Goal: Task Accomplishment & Management: Manage account settings

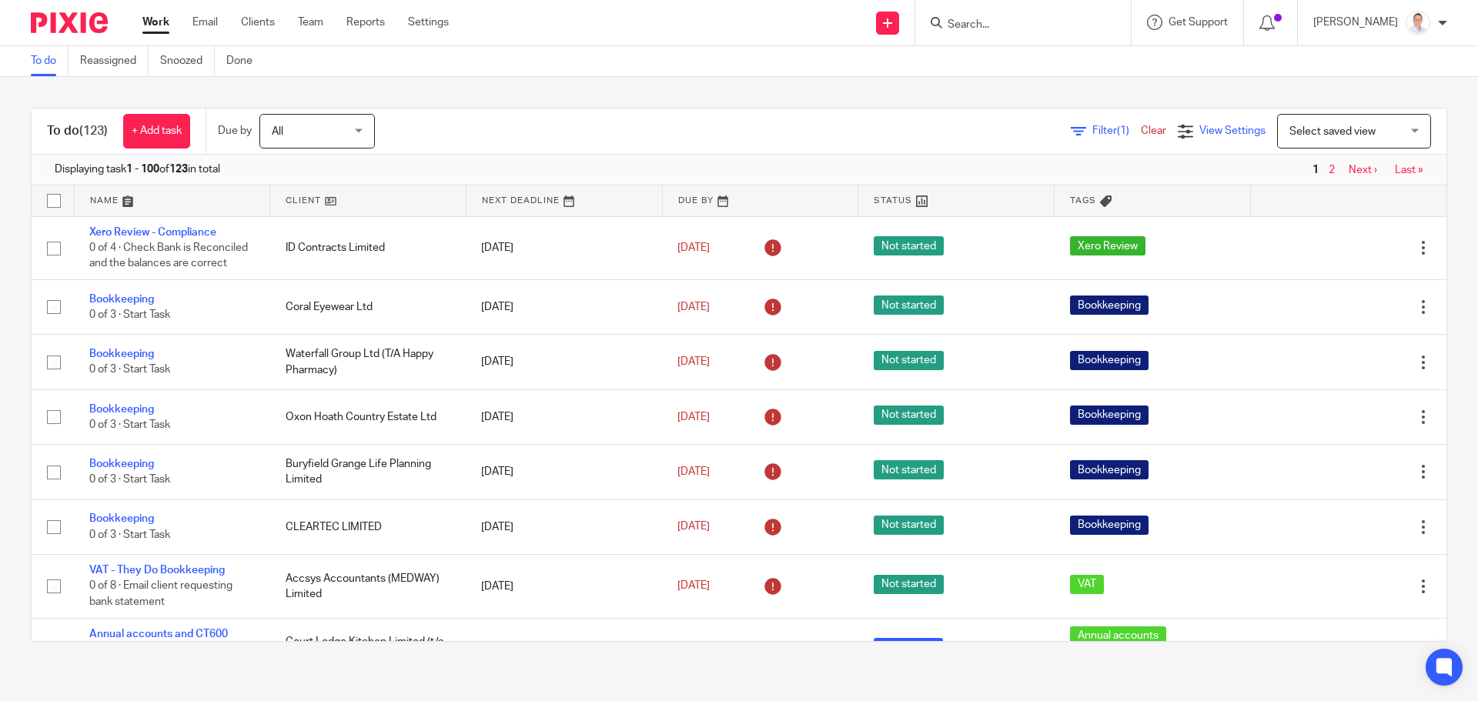
click at [1199, 132] on span "View Settings" at bounding box center [1232, 130] width 66 height 11
click at [1343, 125] on span "Select saved view" at bounding box center [1345, 131] width 112 height 32
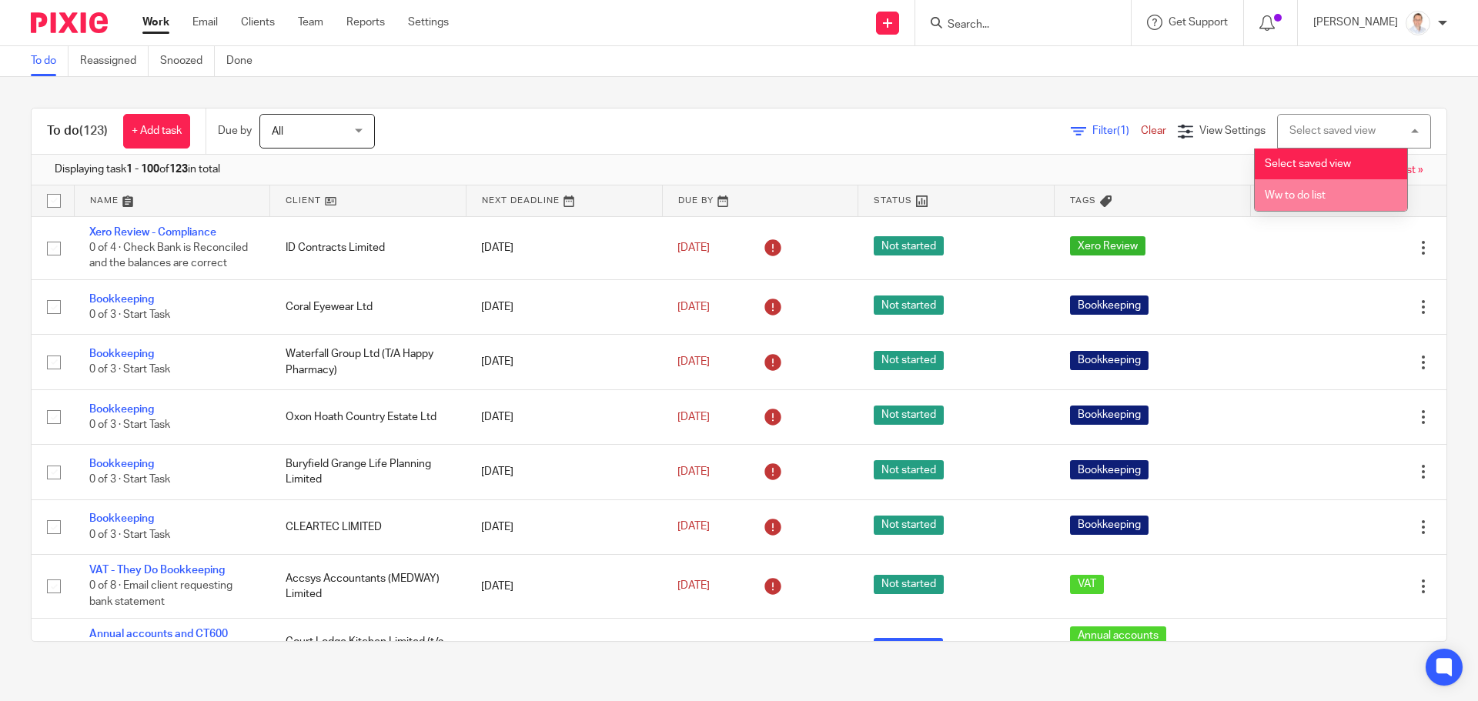
click at [1325, 196] on li "Ww to do list" at bounding box center [1331, 195] width 152 height 32
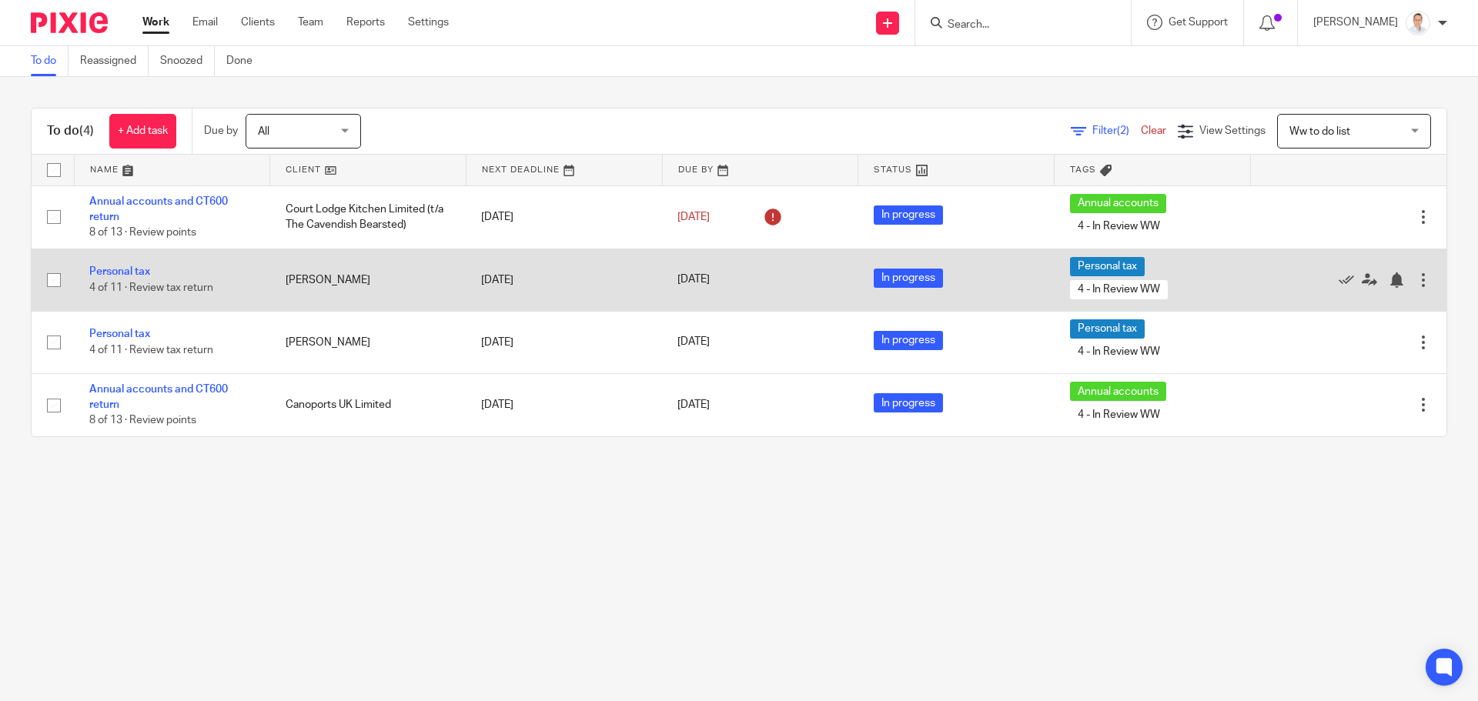
click at [55, 285] on input "checkbox" at bounding box center [53, 280] width 29 height 29
checkbox input "true"
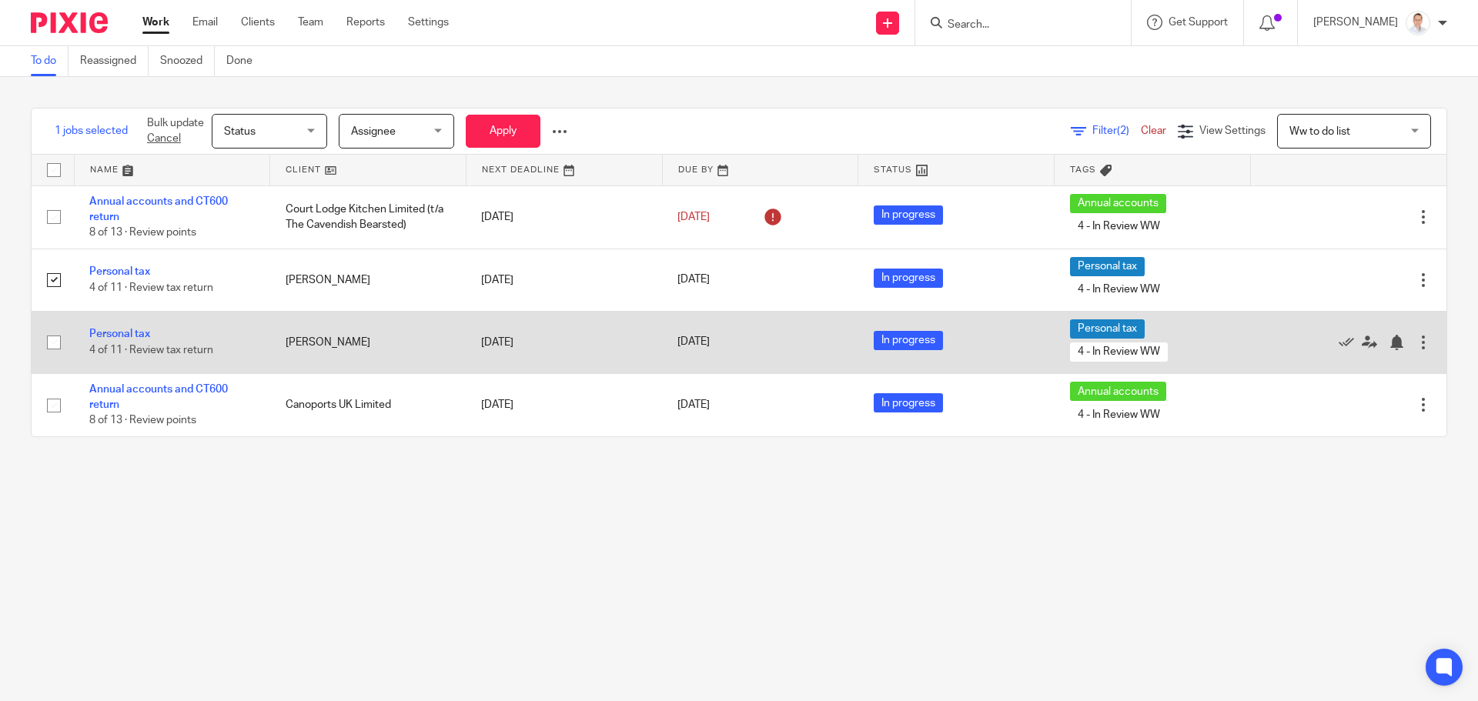
click at [58, 347] on input "checkbox" at bounding box center [53, 342] width 29 height 29
checkbox input "true"
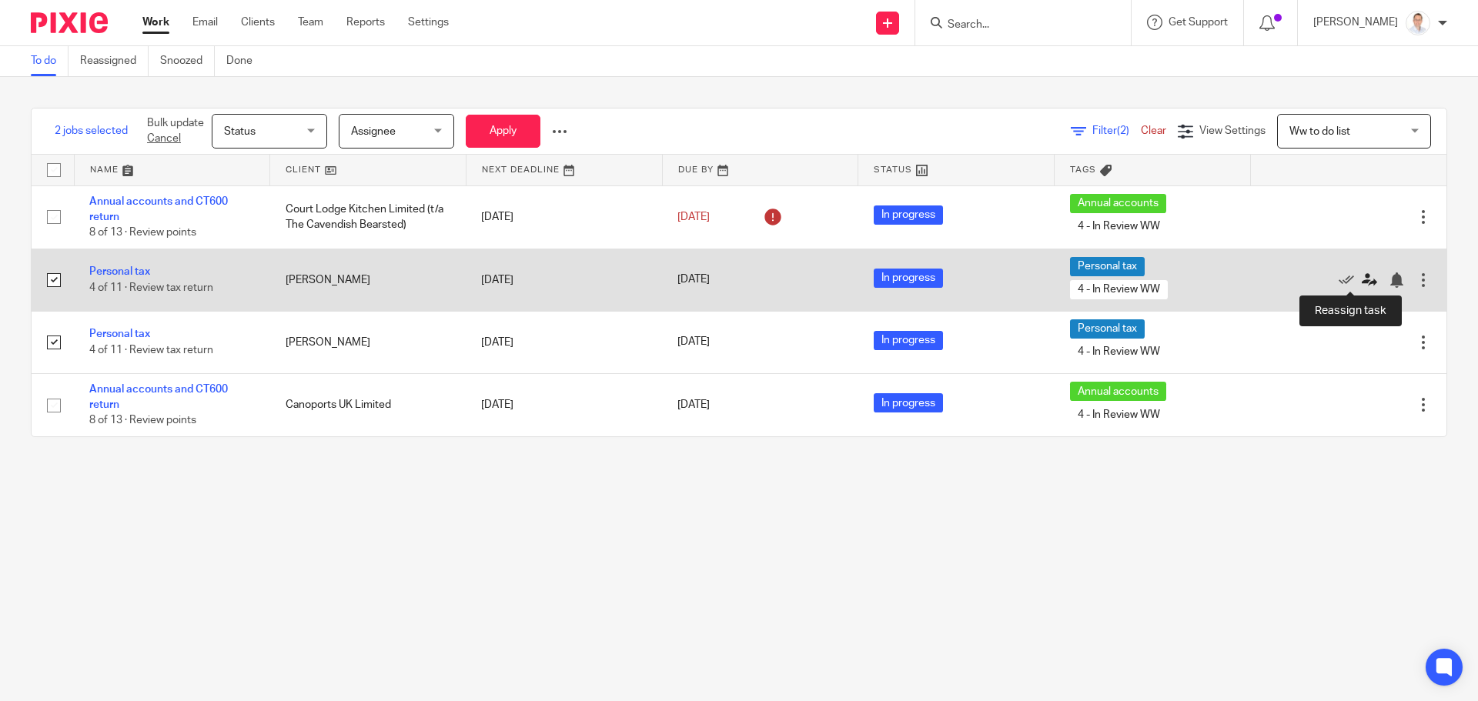
click at [1362, 282] on icon at bounding box center [1369, 279] width 15 height 15
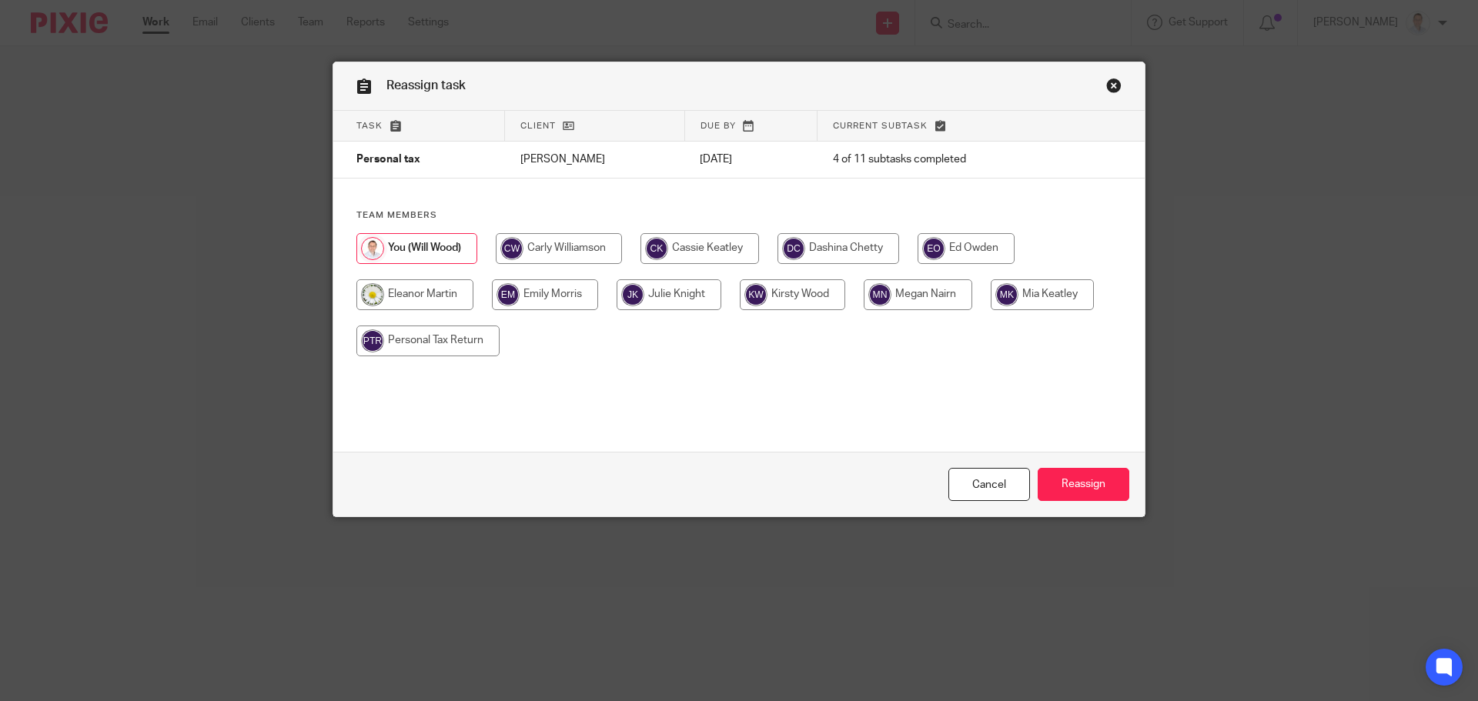
click at [912, 299] on input "radio" at bounding box center [918, 294] width 109 height 31
radio input "true"
click at [1075, 476] on input "Reassign" at bounding box center [1084, 484] width 92 height 33
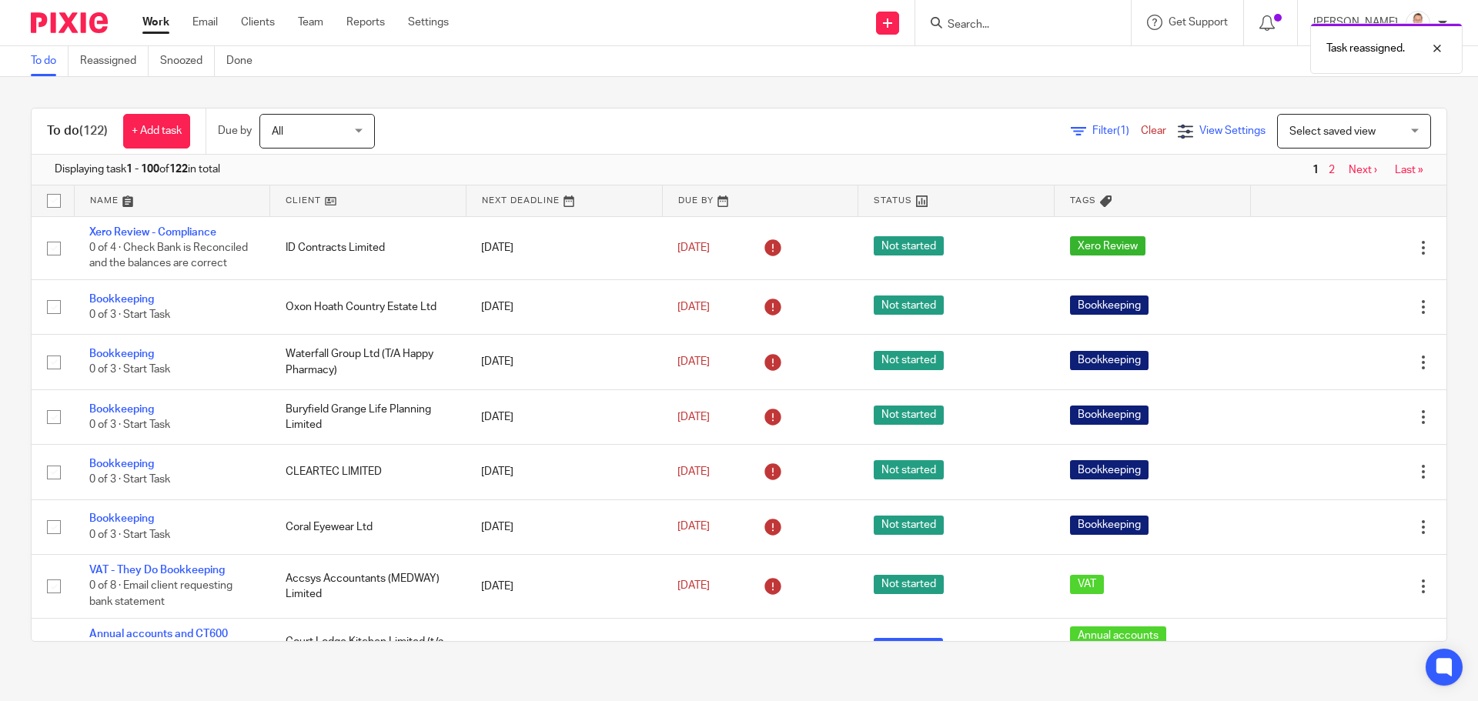
click at [1215, 135] on span "View Settings" at bounding box center [1232, 130] width 66 height 11
click at [1315, 136] on span "Select saved view" at bounding box center [1332, 131] width 86 height 11
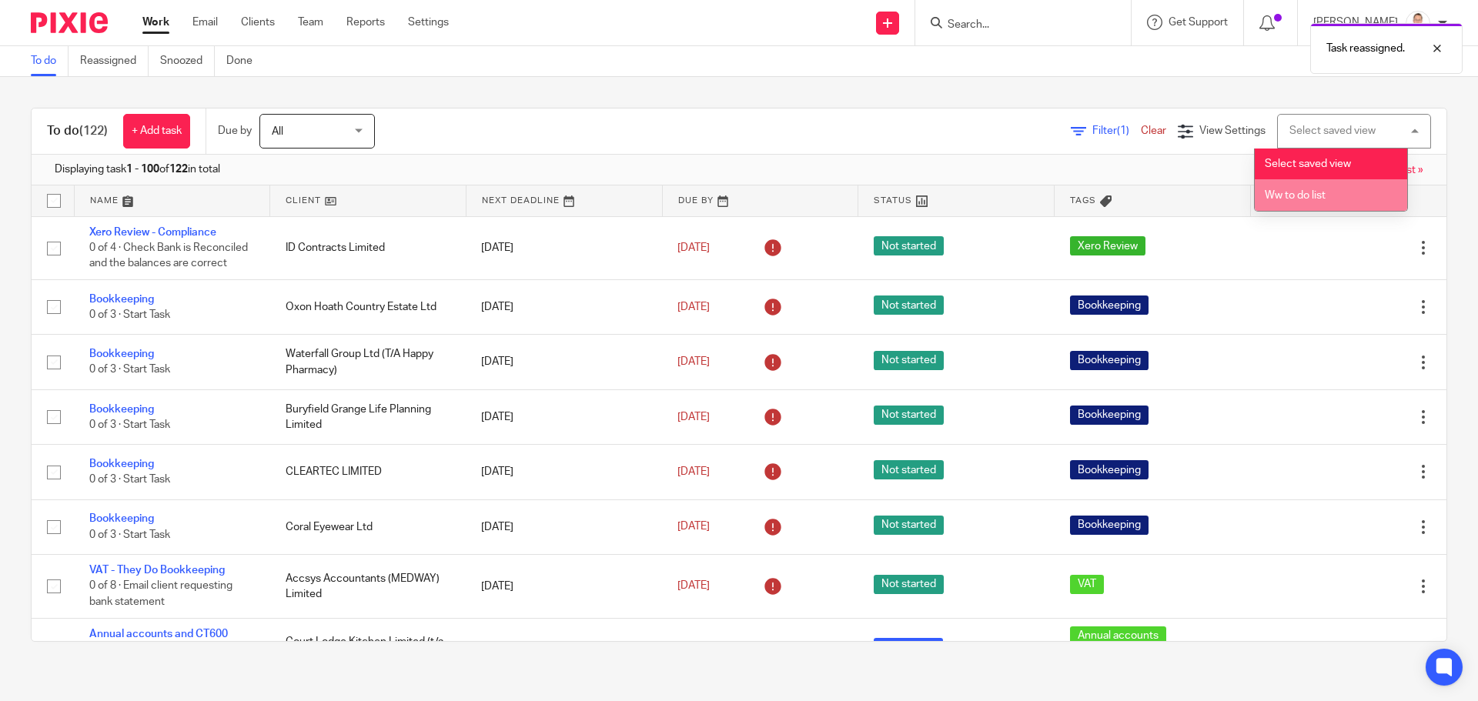
click at [1295, 194] on span "Ww to do list" at bounding box center [1295, 195] width 61 height 11
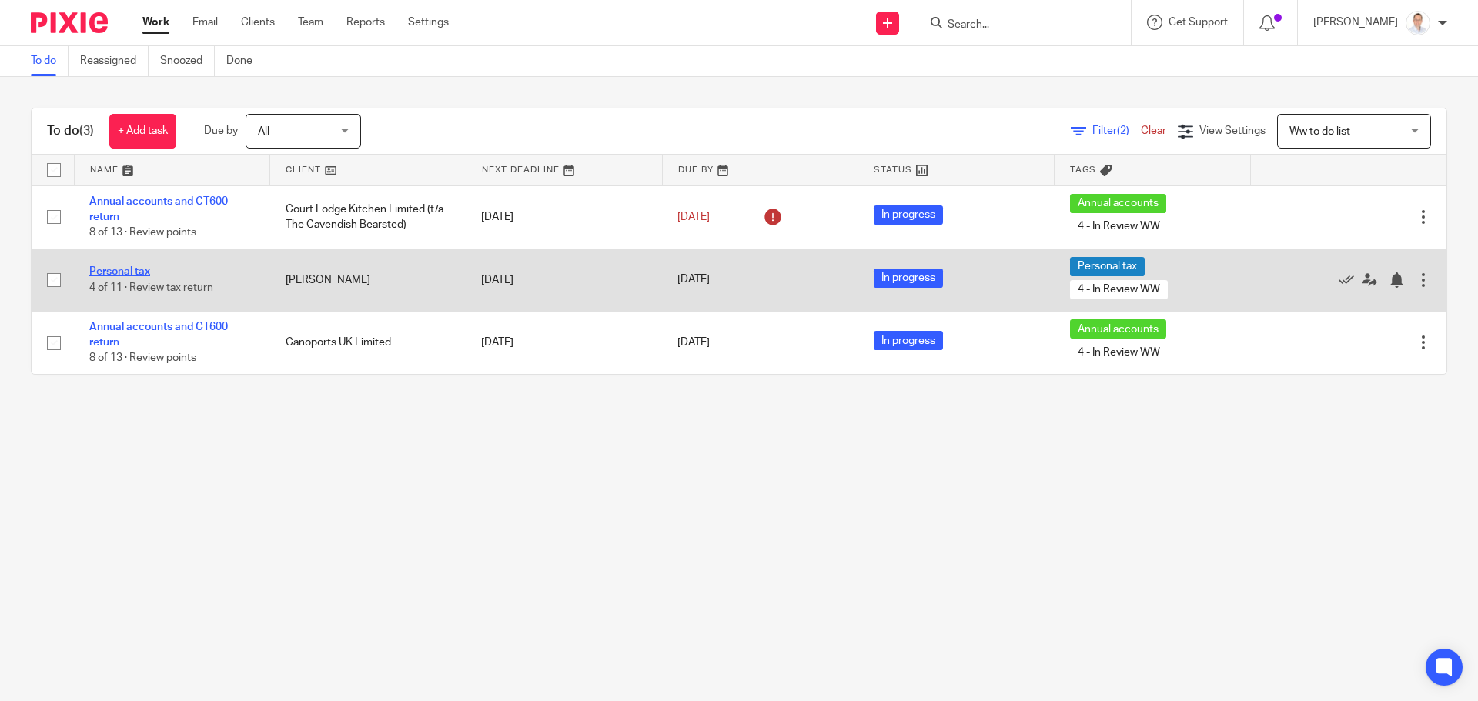
click at [129, 276] on link "Personal tax" at bounding box center [119, 271] width 61 height 11
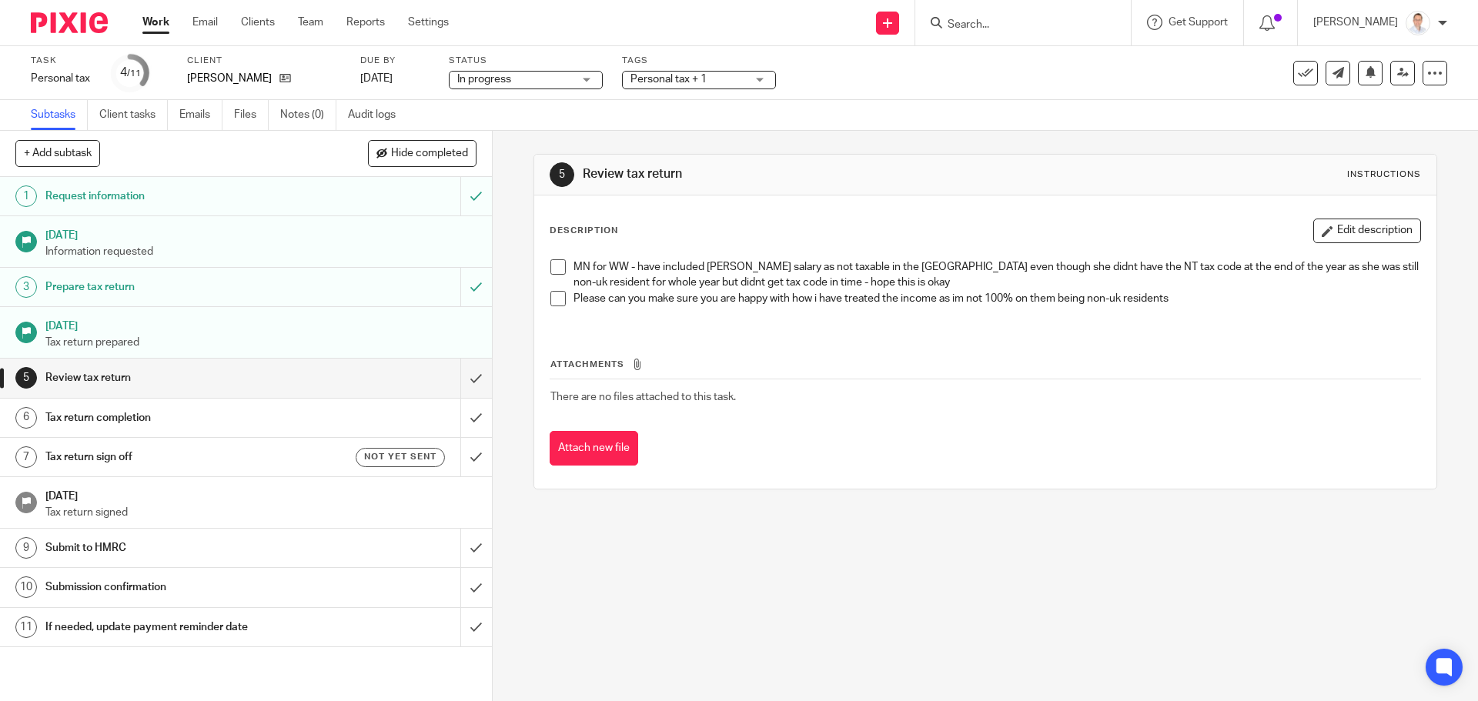
click at [558, 268] on span at bounding box center [557, 266] width 15 height 15
click at [552, 299] on span at bounding box center [557, 298] width 15 height 15
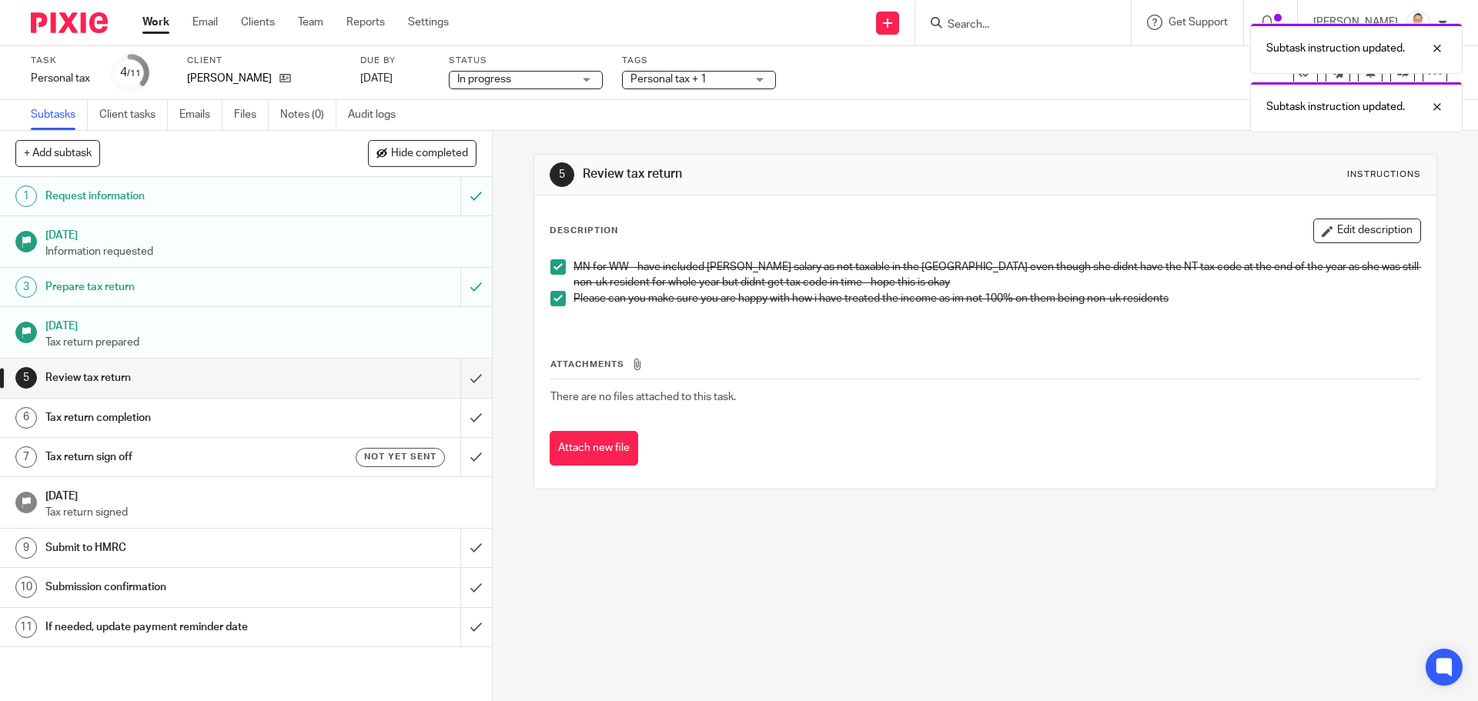
click at [824, 253] on div "MN for WW - have included [PERSON_NAME] salary as not taxable in the [GEOGRAPHI…" at bounding box center [985, 289] width 884 height 74
click at [1075, 191] on div "5 Review tax return Instructions" at bounding box center [984, 175] width 901 height 41
click at [1429, 51] on div at bounding box center [1426, 48] width 42 height 18
drag, startPoint x: 1425, startPoint y: 105, endPoint x: 1433, endPoint y: 109, distance: 8.3
click at [1426, 106] on body "Work Email Clients Team Reports Settings Work Email Clients Team Reports Settin…" at bounding box center [739, 350] width 1478 height 701
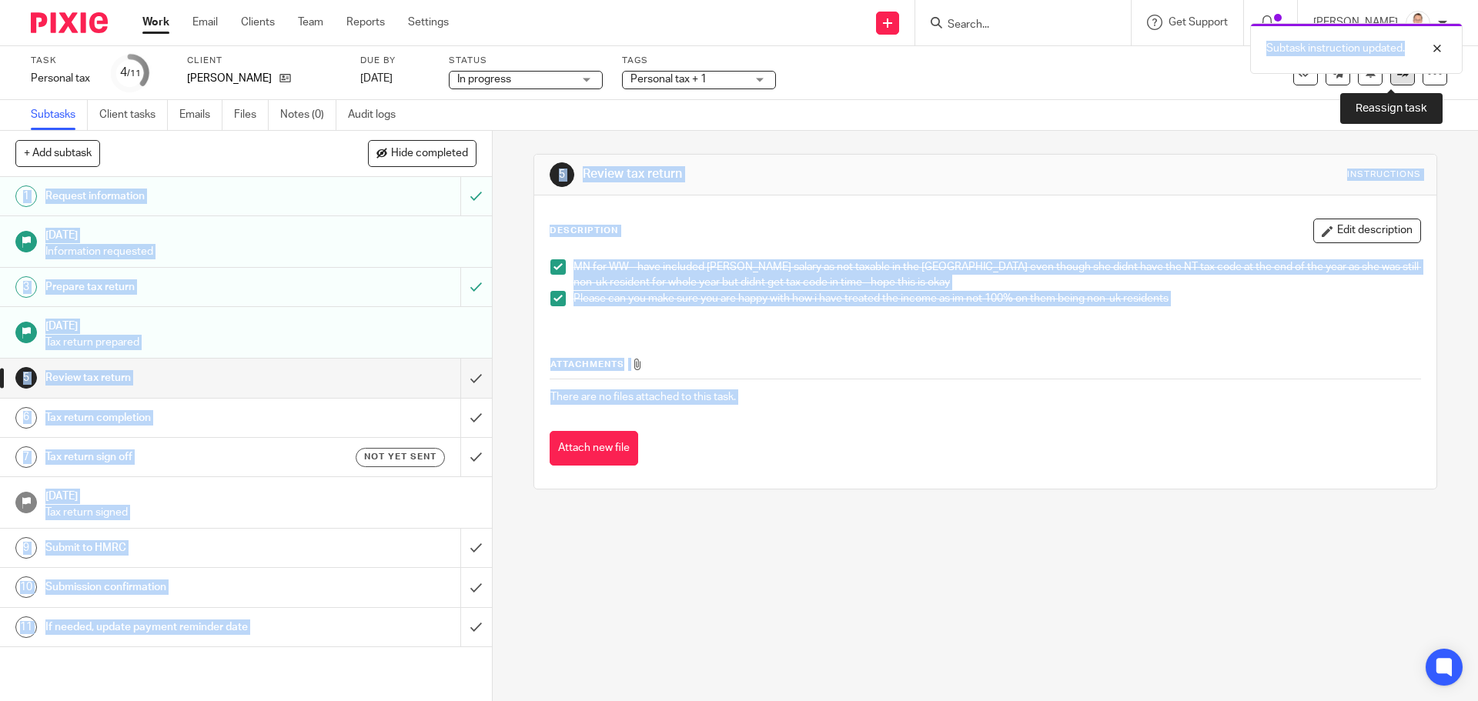
click at [1390, 81] on link at bounding box center [1402, 73] width 25 height 25
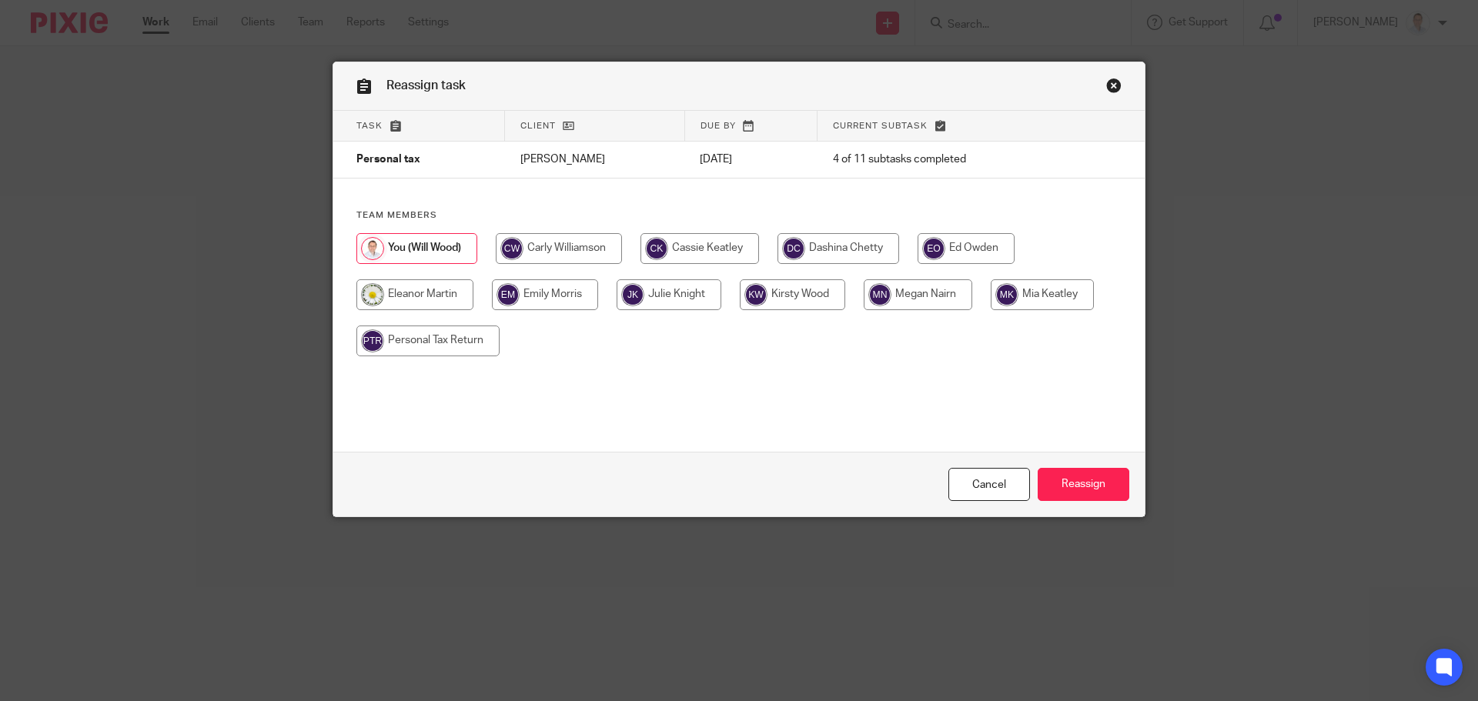
click at [889, 294] on input "radio" at bounding box center [918, 294] width 109 height 31
radio input "true"
click at [1061, 493] on input "Reassign" at bounding box center [1084, 484] width 92 height 33
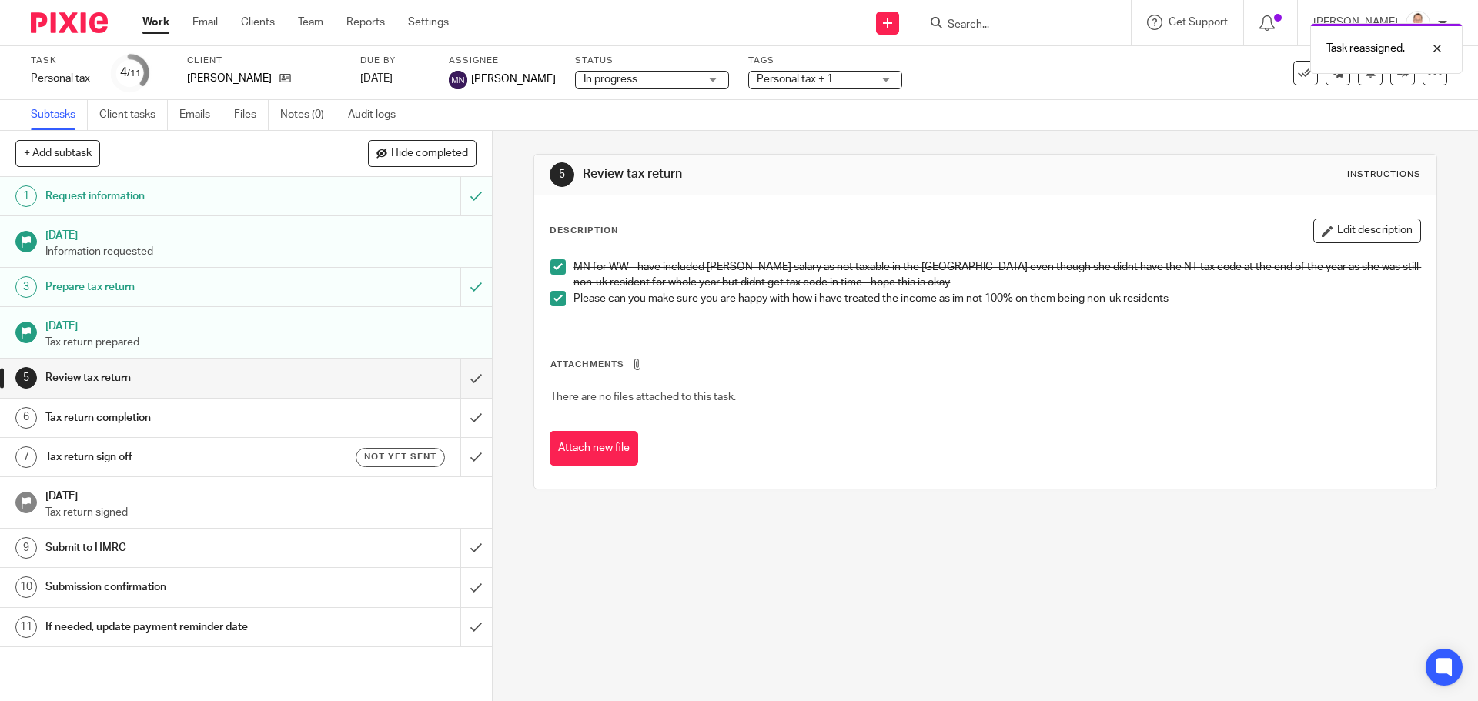
click at [792, 83] on span "Personal tax + 1" at bounding box center [795, 79] width 76 height 11
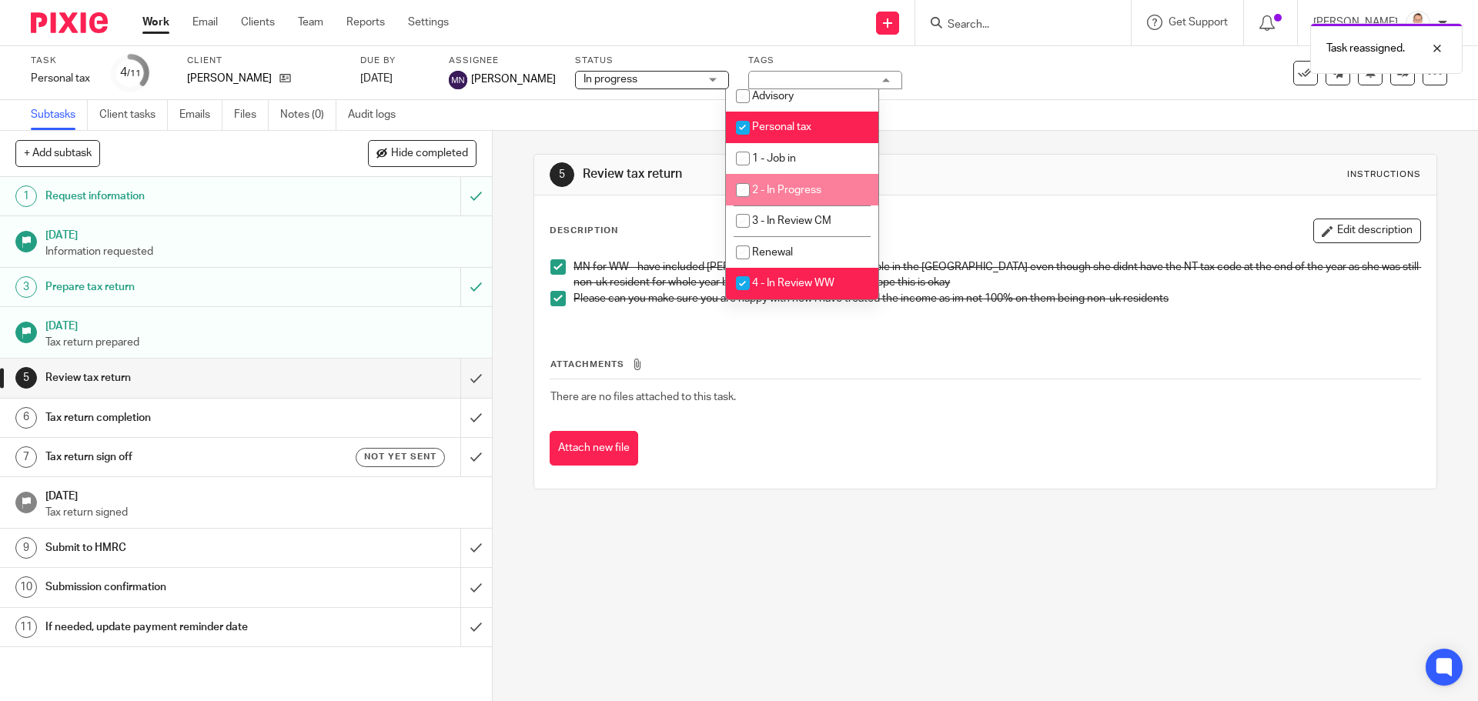
scroll to position [231, 0]
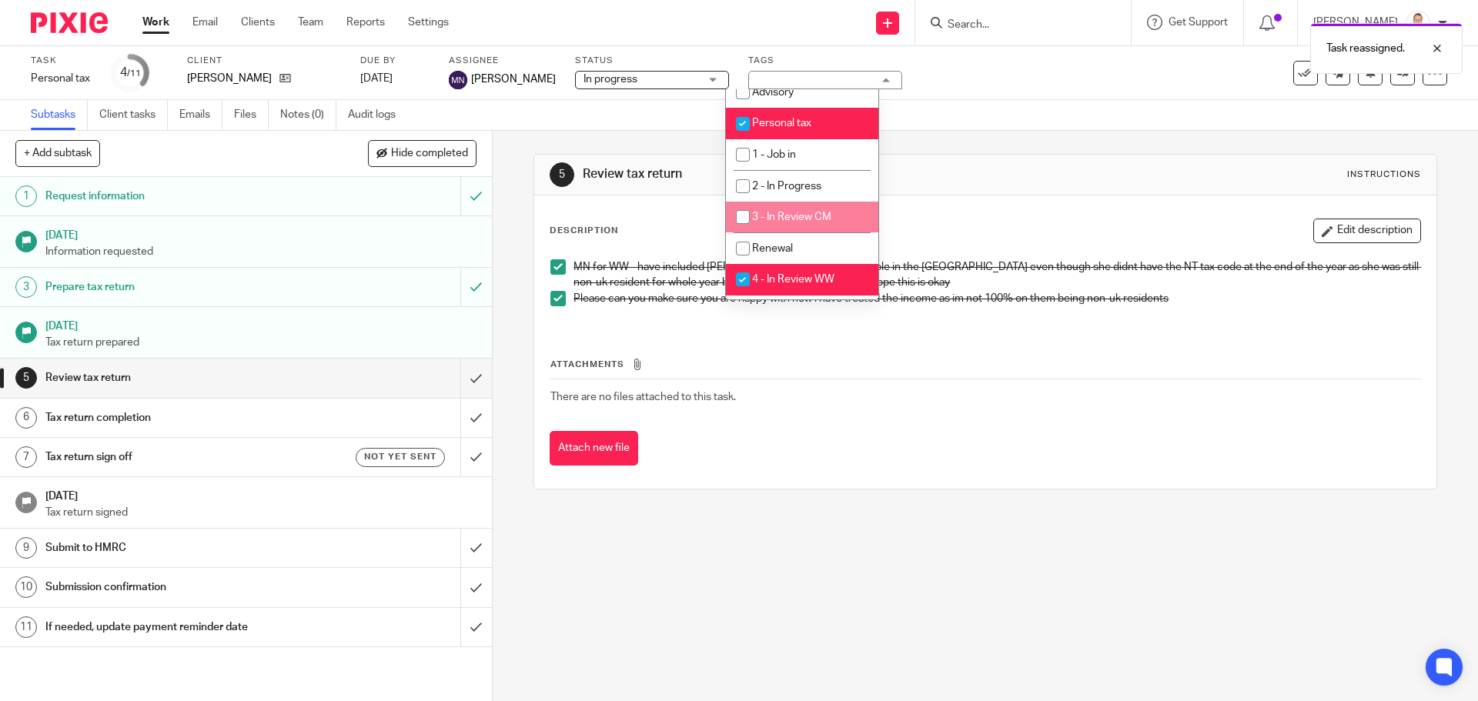
click at [789, 212] on span "3 - In Review CM" at bounding box center [791, 217] width 79 height 11
checkbox input "true"
click at [787, 292] on li "4 - In Review WW" at bounding box center [802, 280] width 152 height 32
checkbox input "false"
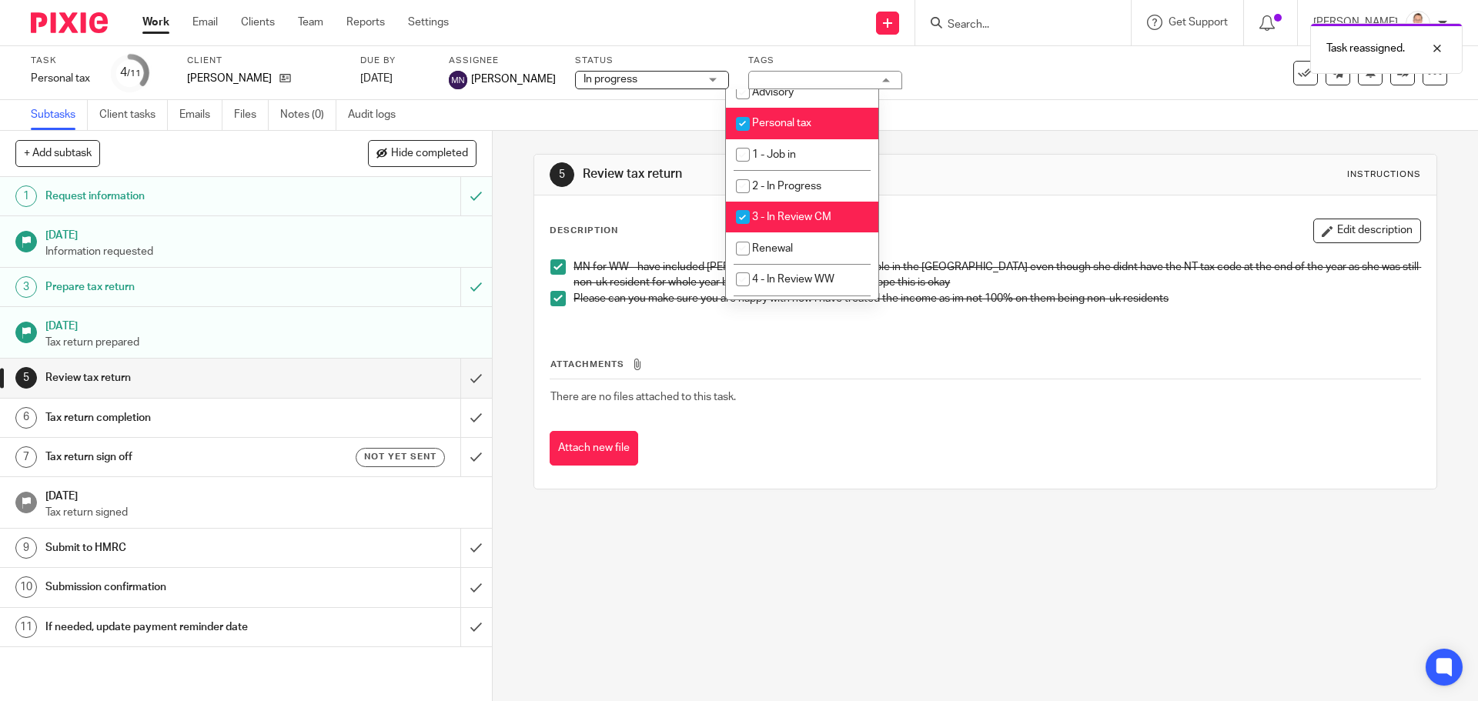
drag, startPoint x: 973, startPoint y: 248, endPoint x: 981, endPoint y: 243, distance: 9.6
click at [974, 248] on div "Description Edit description MN for WW - have included Sarah salary as not taxa…" at bounding box center [985, 273] width 871 height 108
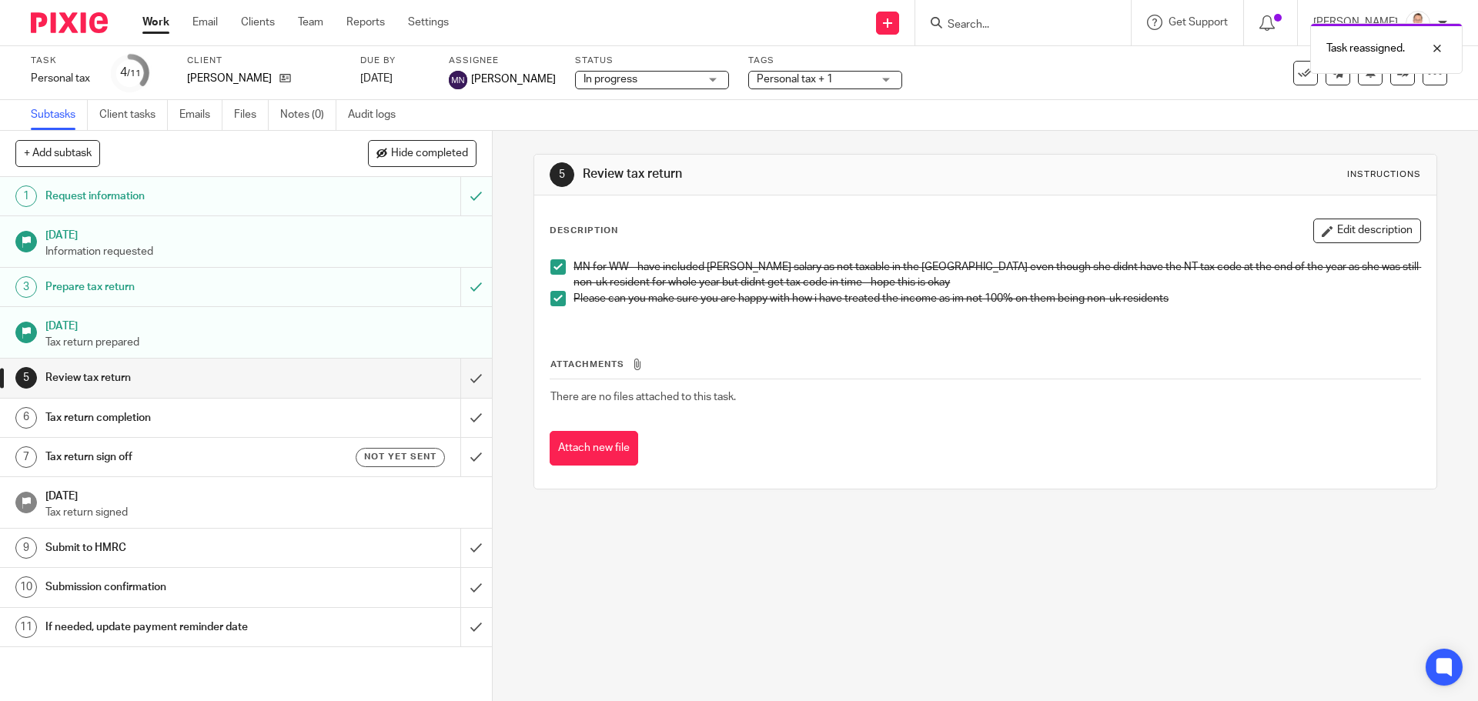
click at [157, 26] on link "Work" at bounding box center [155, 22] width 27 height 15
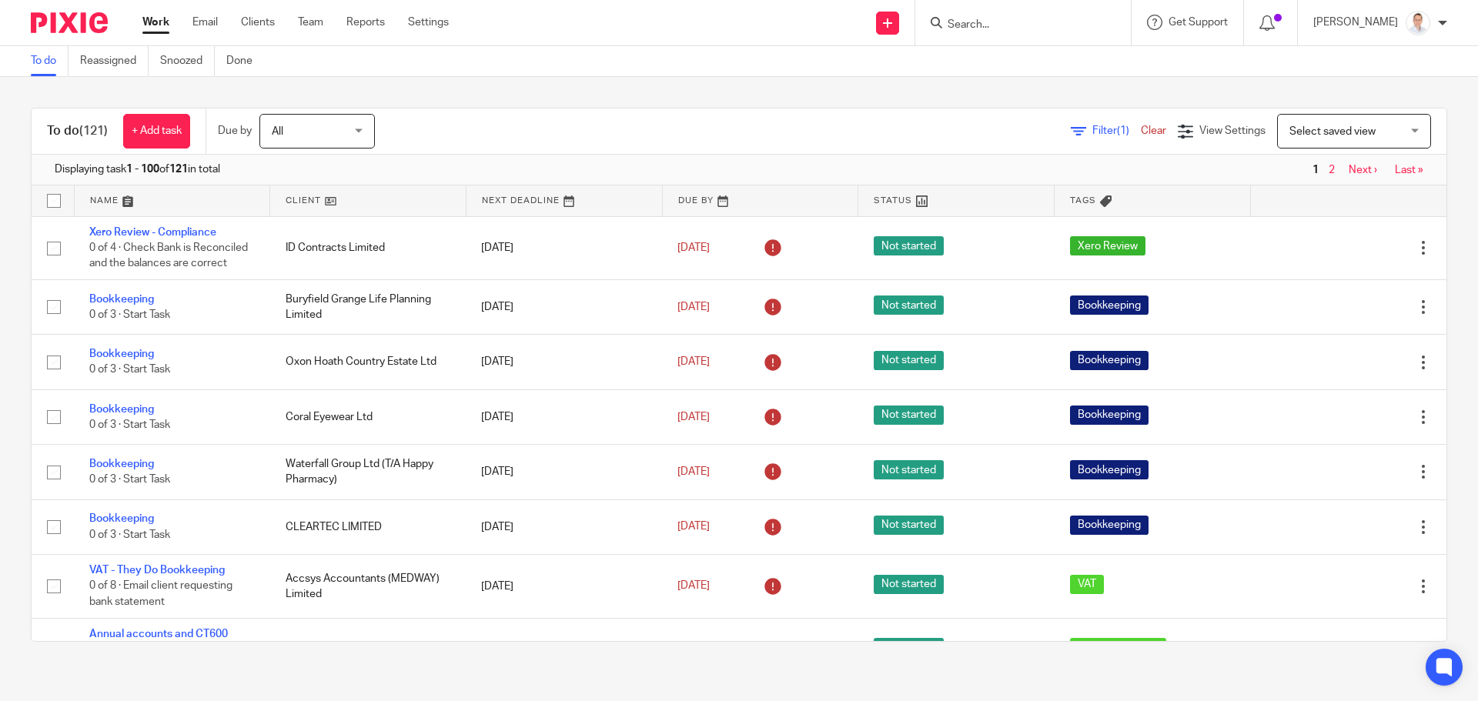
click at [1044, 35] on div at bounding box center [1023, 22] width 216 height 45
click at [1030, 29] on input "Search" at bounding box center [1015, 25] width 139 height 14
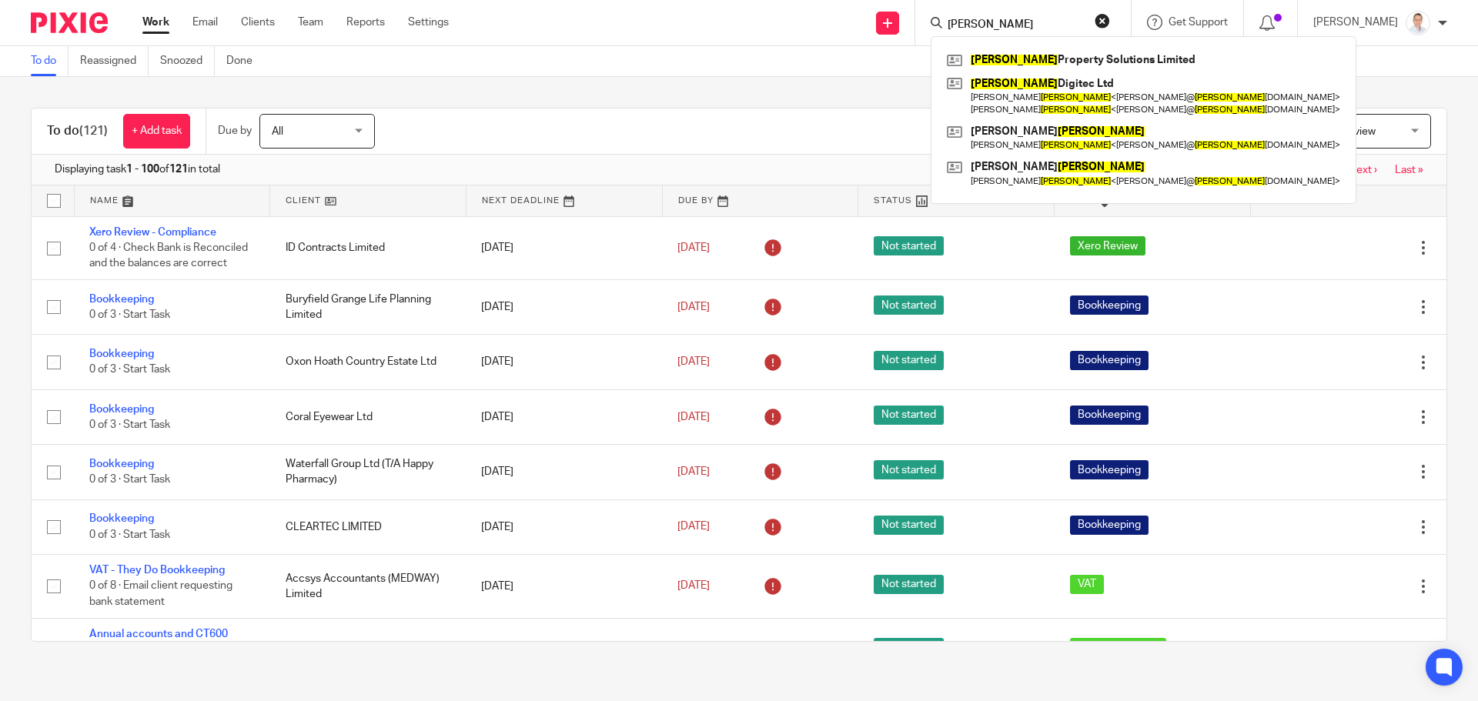
type input "bowden"
click button "submit" at bounding box center [0, 0] width 0 height 0
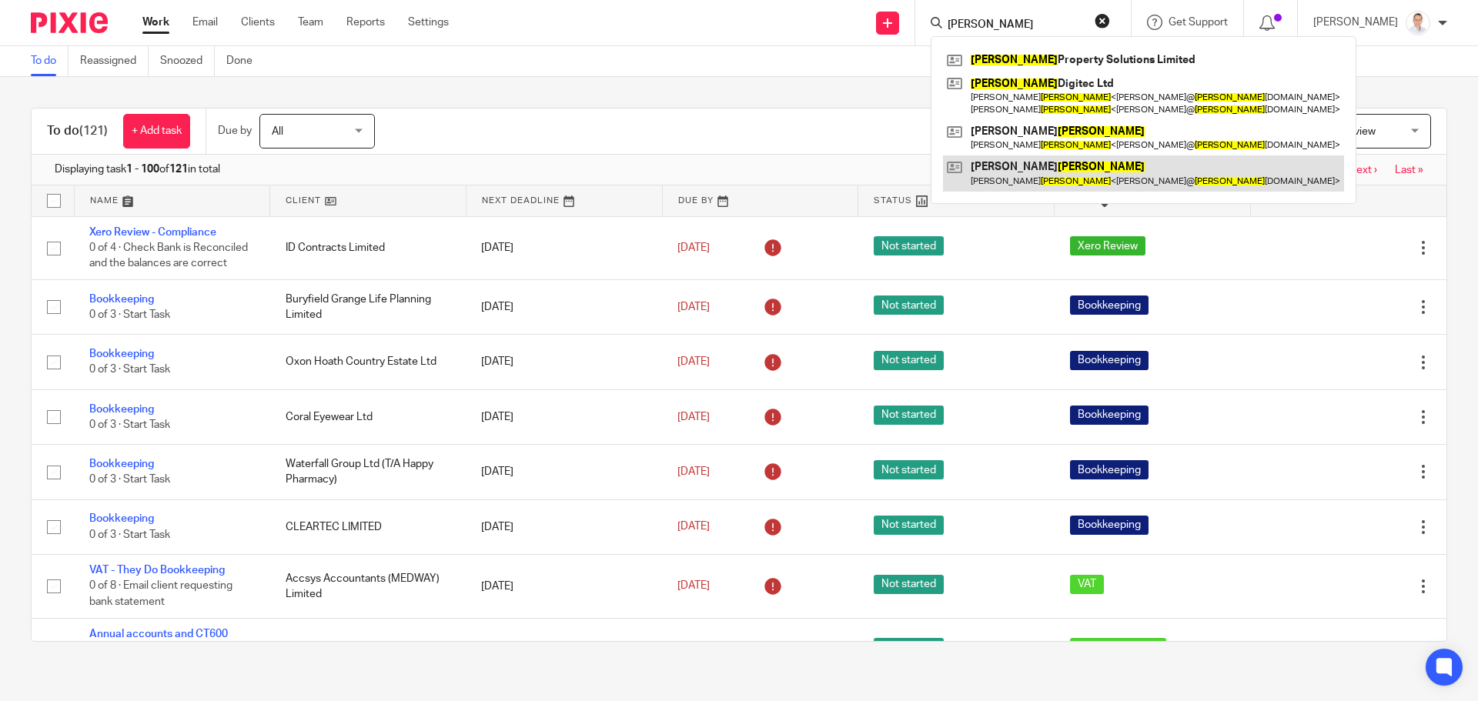
click at [1033, 179] on link at bounding box center [1143, 172] width 401 height 35
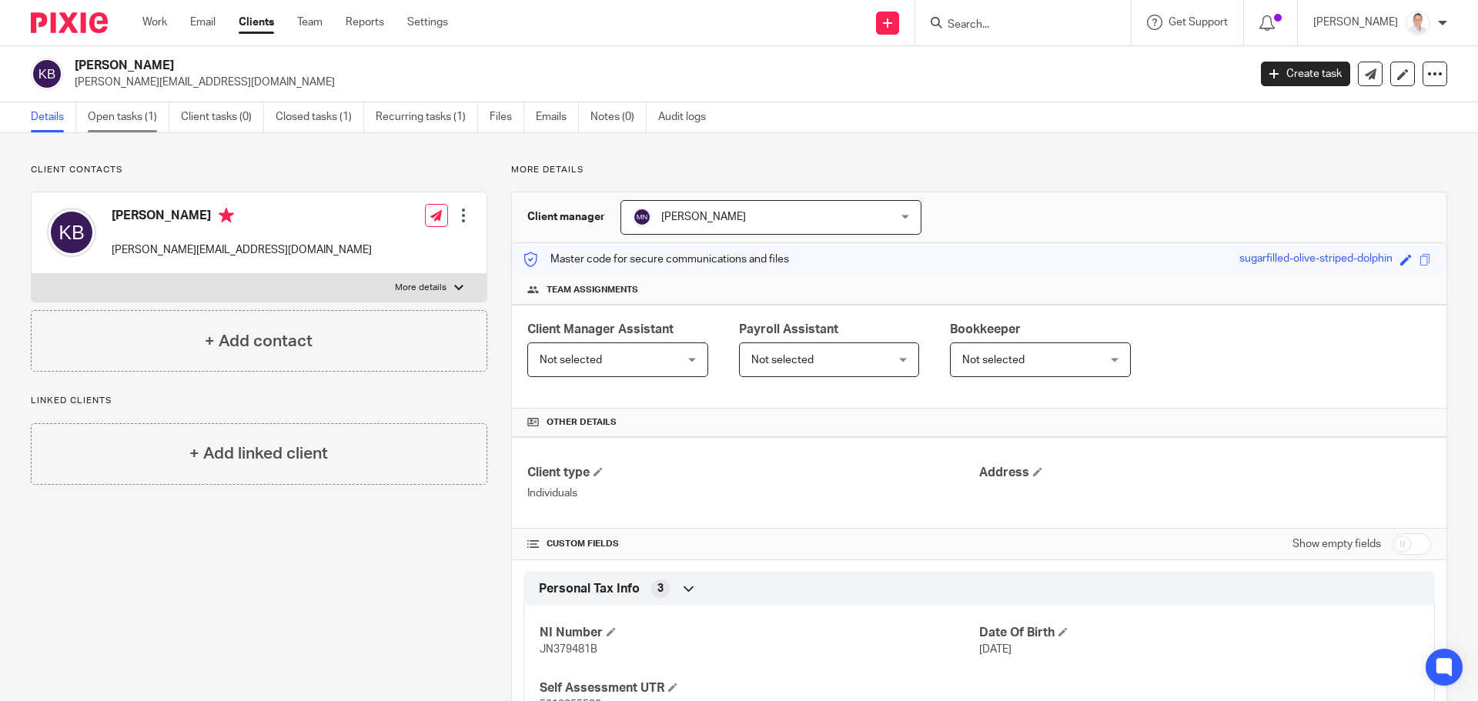
click at [124, 124] on link "Open tasks (1)" at bounding box center [129, 117] width 82 height 30
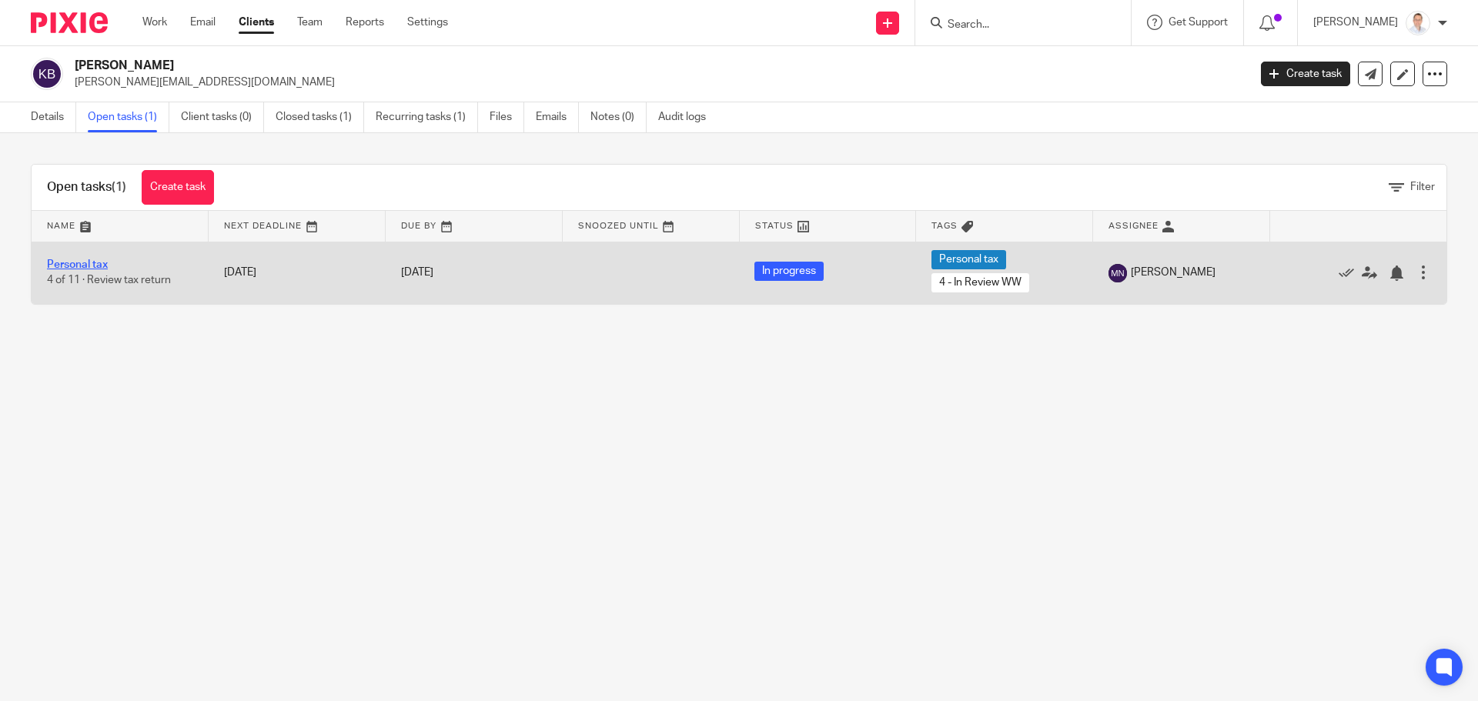
click at [84, 267] on link "Personal tax" at bounding box center [77, 264] width 61 height 11
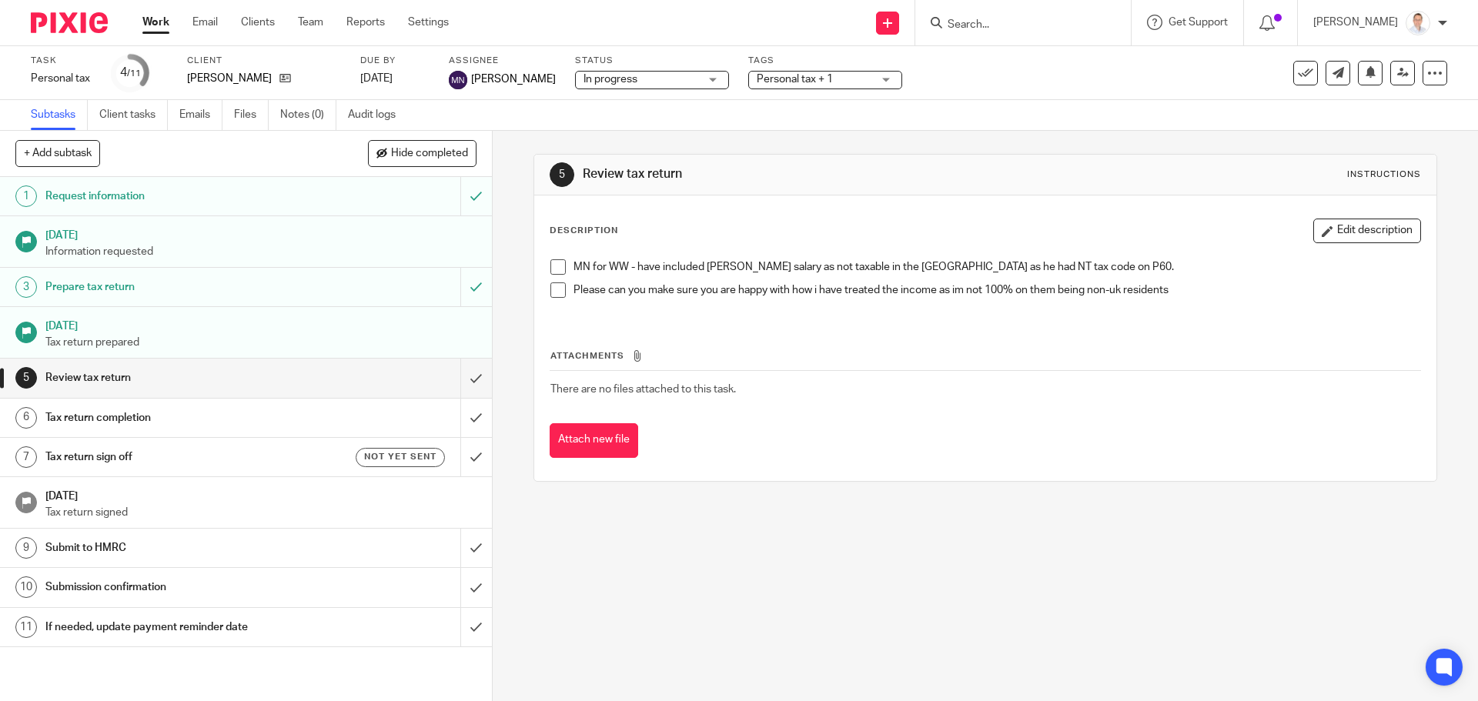
drag, startPoint x: 754, startPoint y: 79, endPoint x: 763, endPoint y: 105, distance: 27.8
click at [757, 79] on span "Personal tax + 1" at bounding box center [795, 79] width 76 height 11
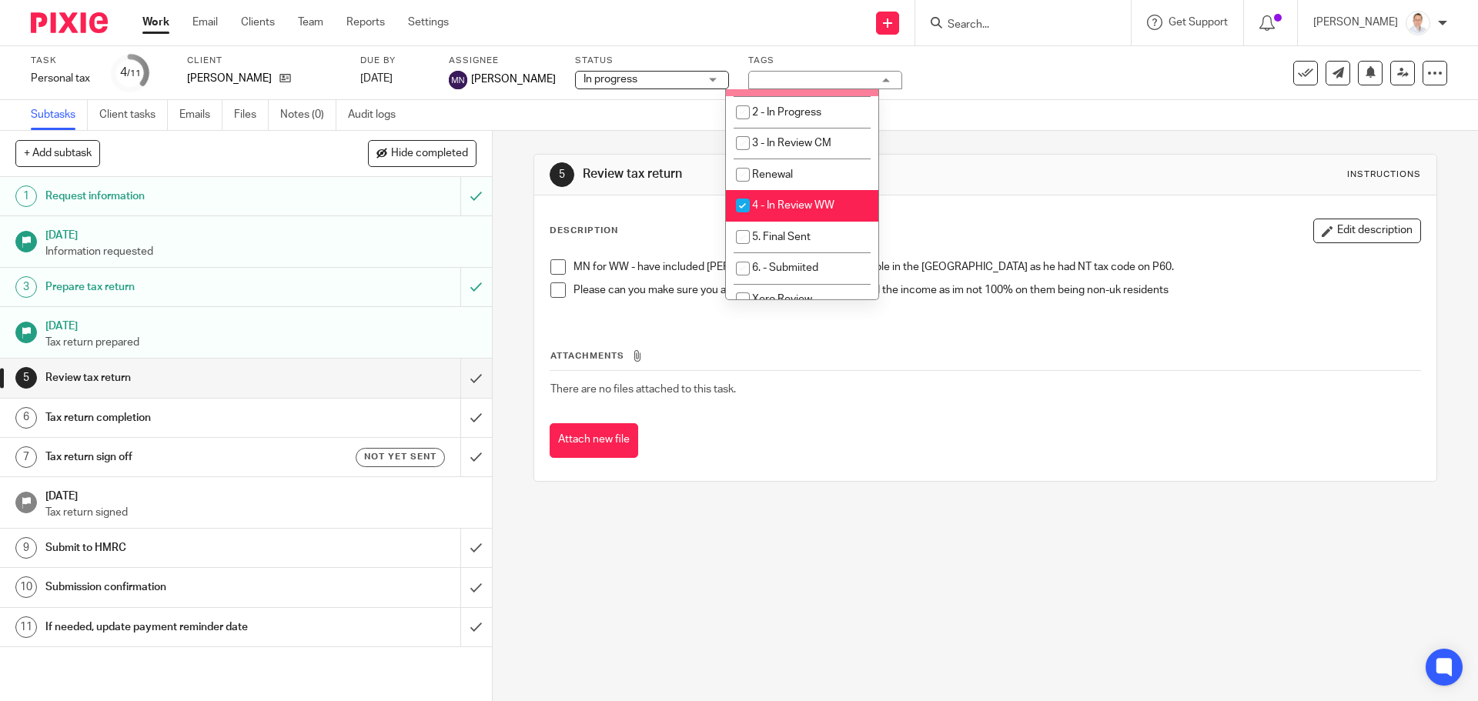
scroll to position [308, 0]
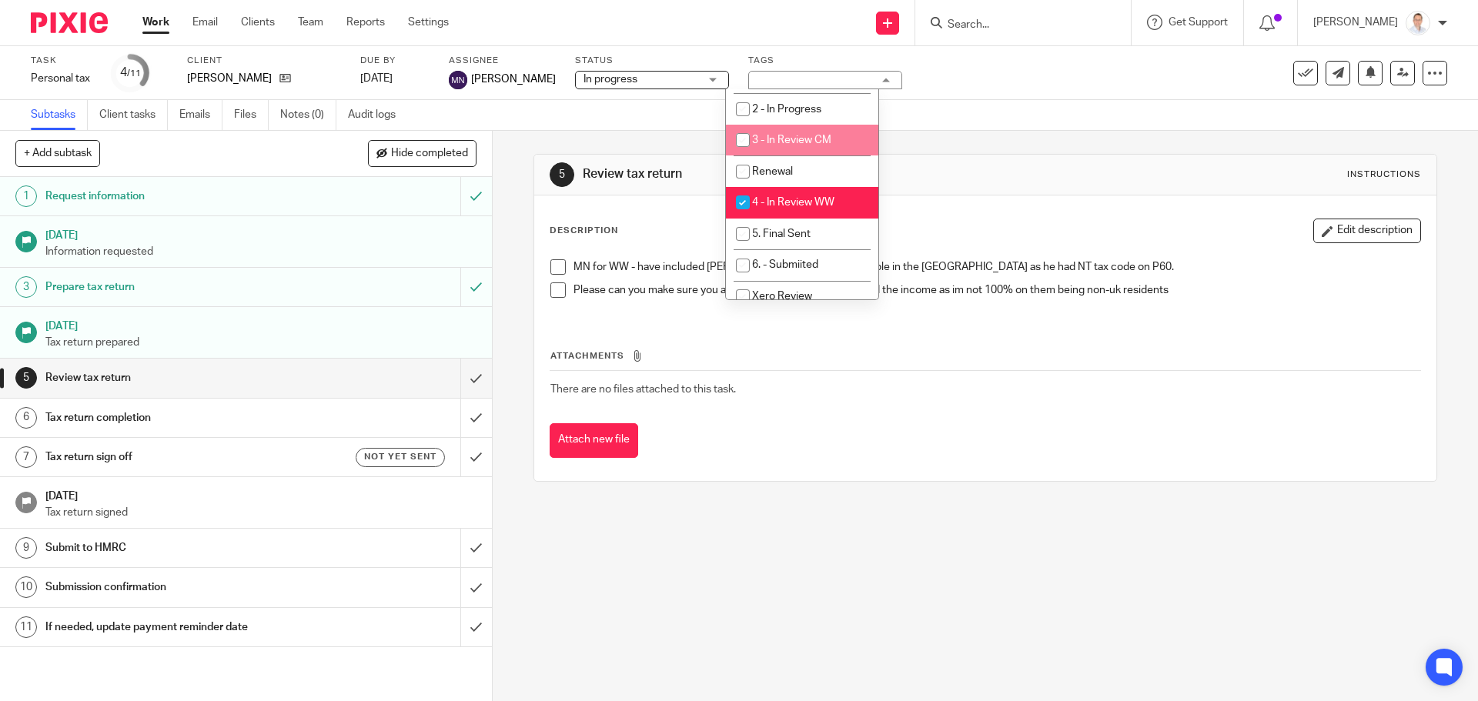
click at [783, 146] on li "3 - In Review CM" at bounding box center [802, 141] width 152 height 32
checkbox input "true"
click at [797, 208] on li "4 - In Review WW" at bounding box center [802, 203] width 152 height 32
checkbox input "false"
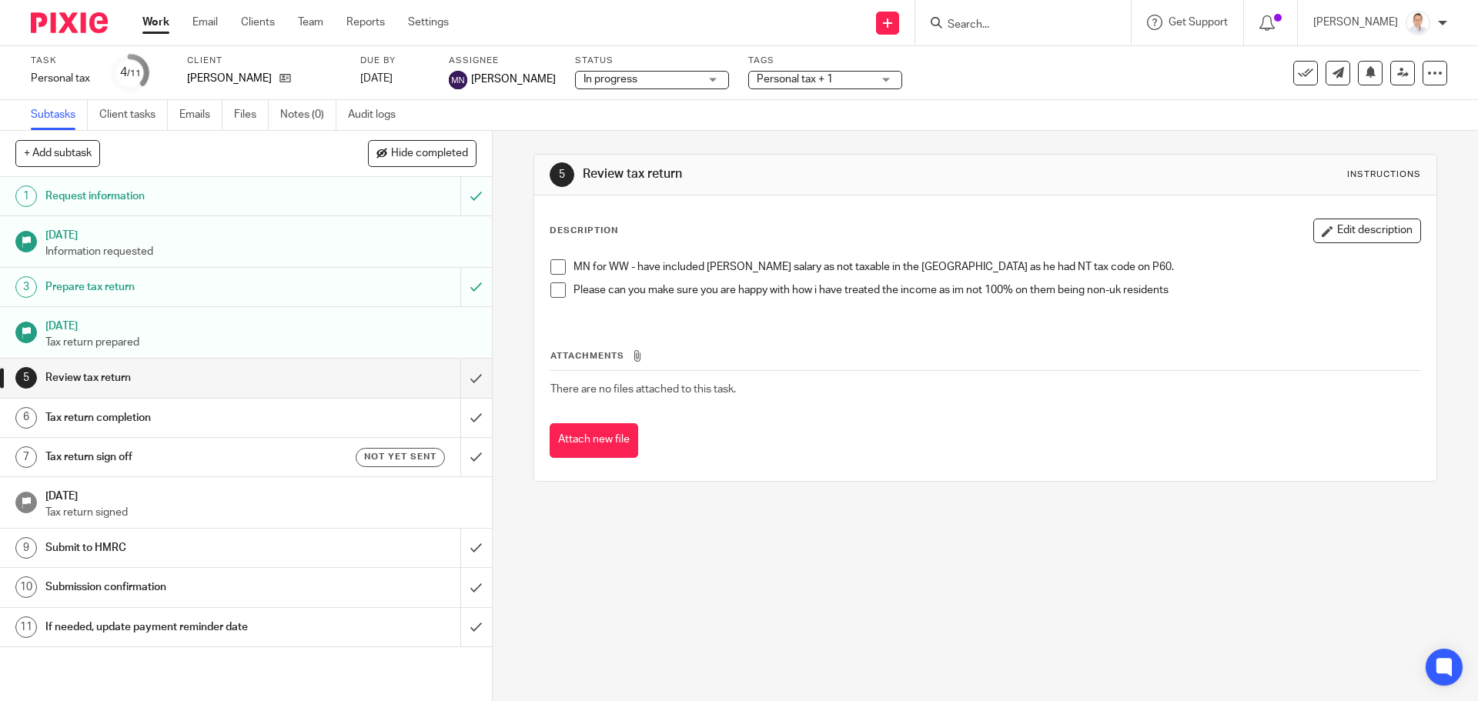
click at [974, 168] on h1 "Review tax return" at bounding box center [801, 174] width 436 height 16
click at [151, 22] on link "Work" at bounding box center [155, 22] width 27 height 15
click at [553, 268] on span at bounding box center [557, 266] width 15 height 15
click at [555, 296] on span at bounding box center [557, 289] width 15 height 15
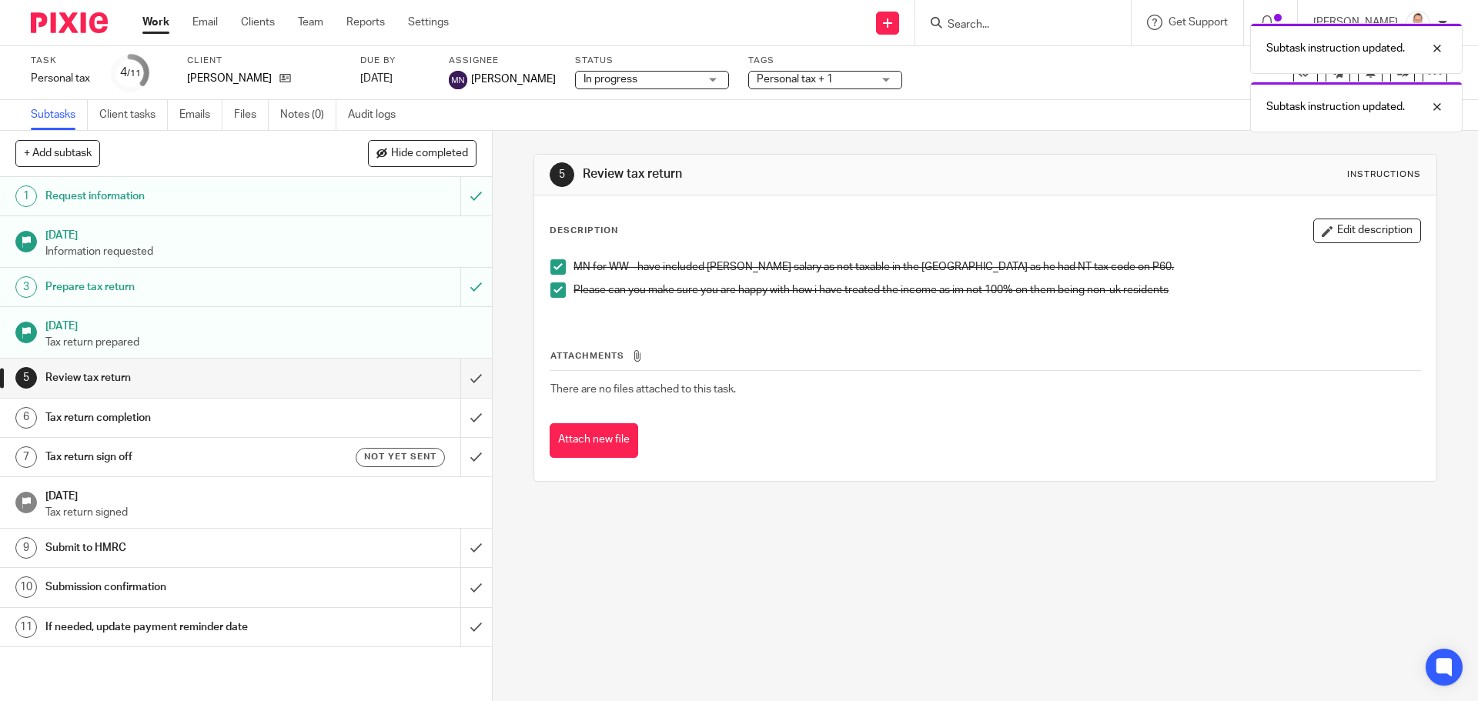
click at [154, 26] on link "Work" at bounding box center [155, 22] width 27 height 15
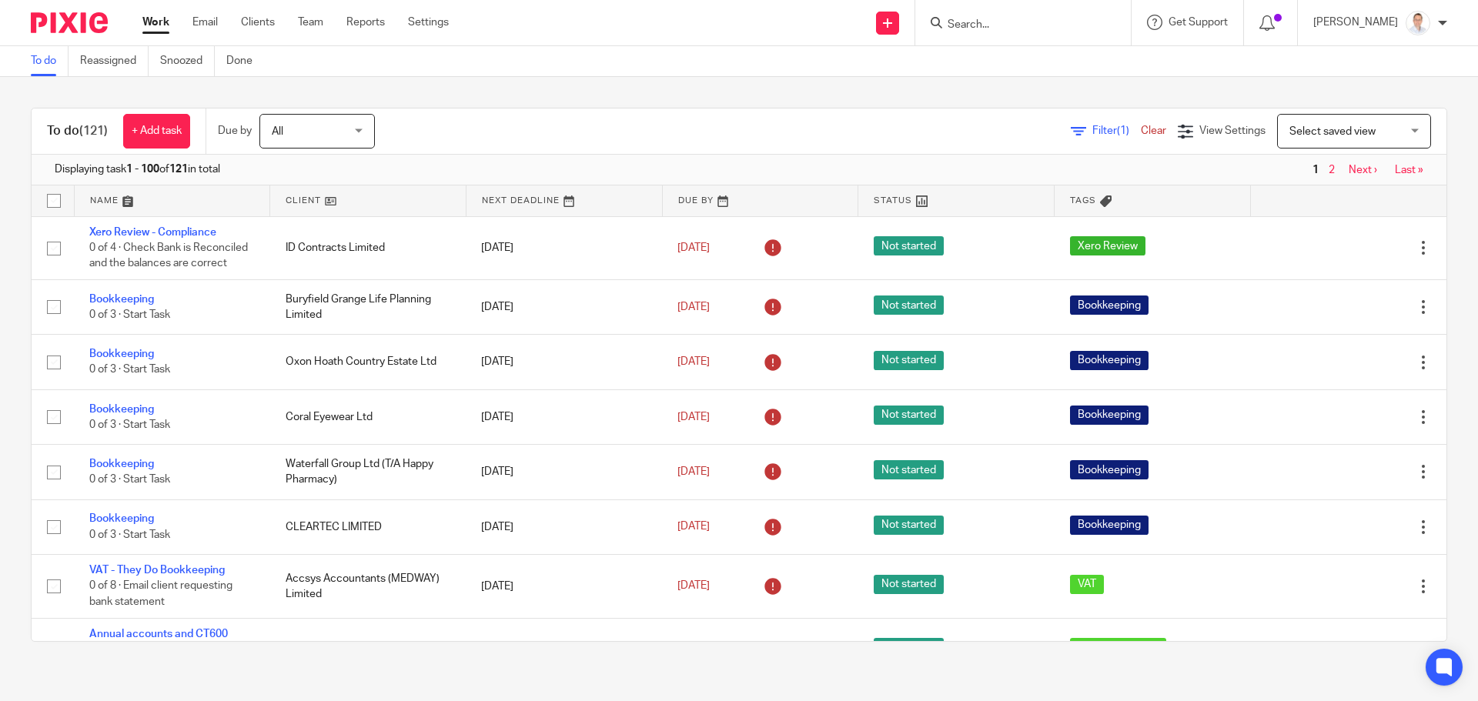
click at [1328, 123] on span "Select saved view" at bounding box center [1345, 131] width 112 height 32
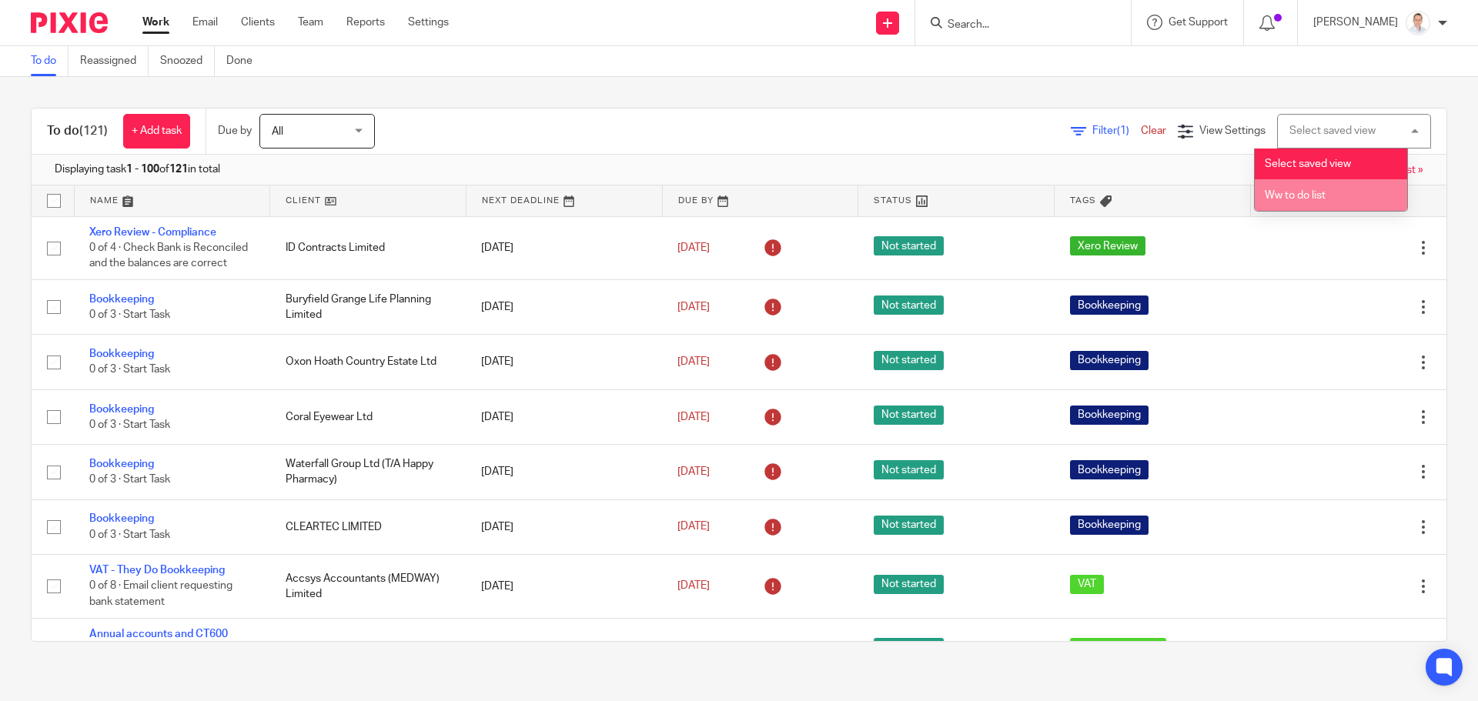
click at [1301, 198] on span "Ww to do list" at bounding box center [1295, 195] width 61 height 11
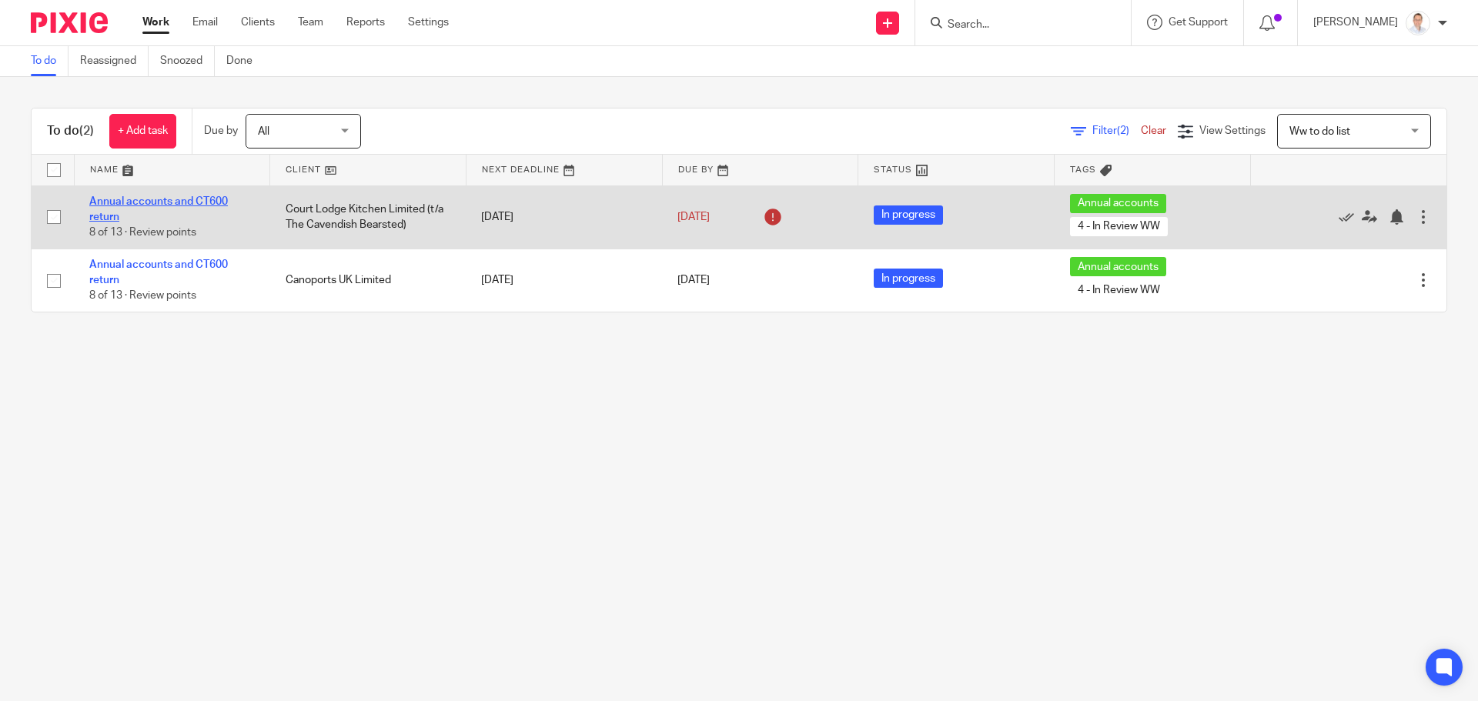
click at [112, 201] on link "Annual accounts and CT600 return" at bounding box center [158, 209] width 139 height 26
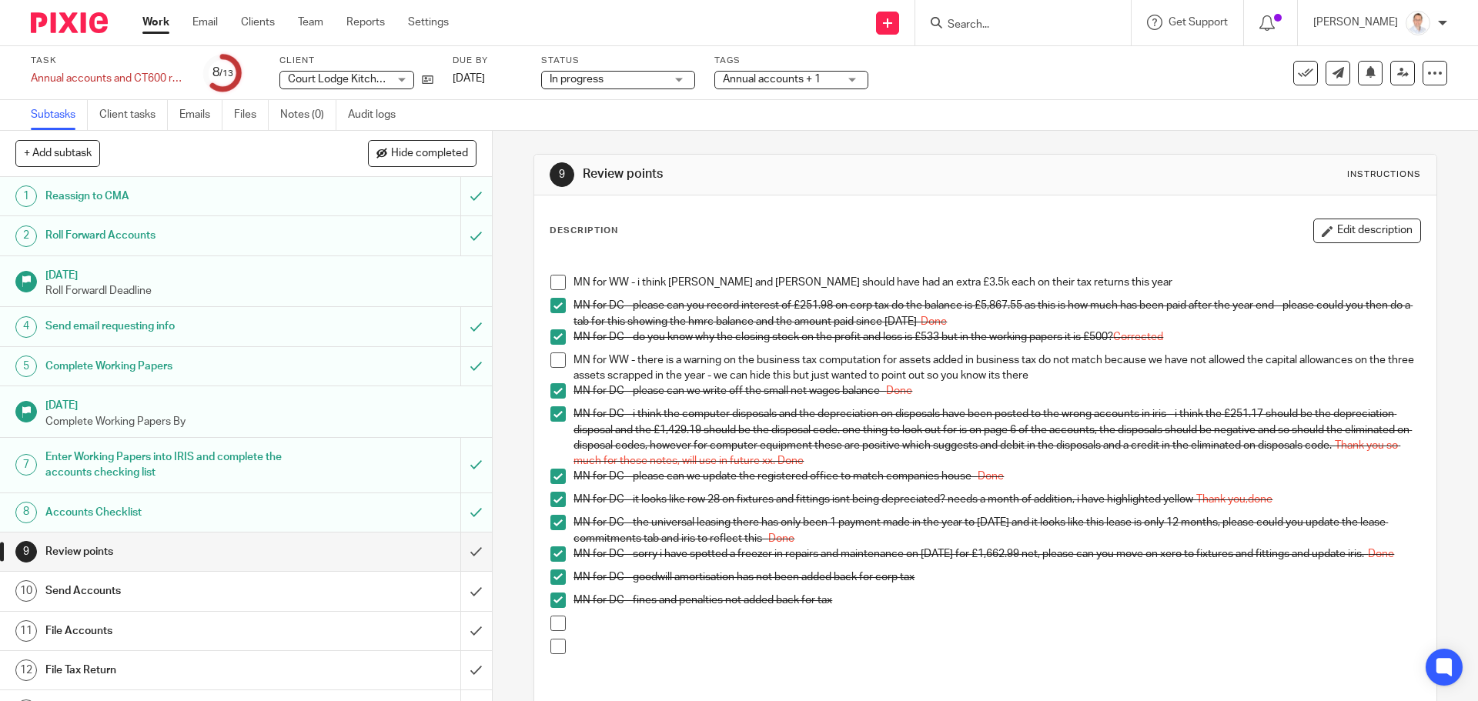
click at [558, 278] on span at bounding box center [557, 282] width 15 height 15
click at [553, 363] on span at bounding box center [557, 360] width 15 height 15
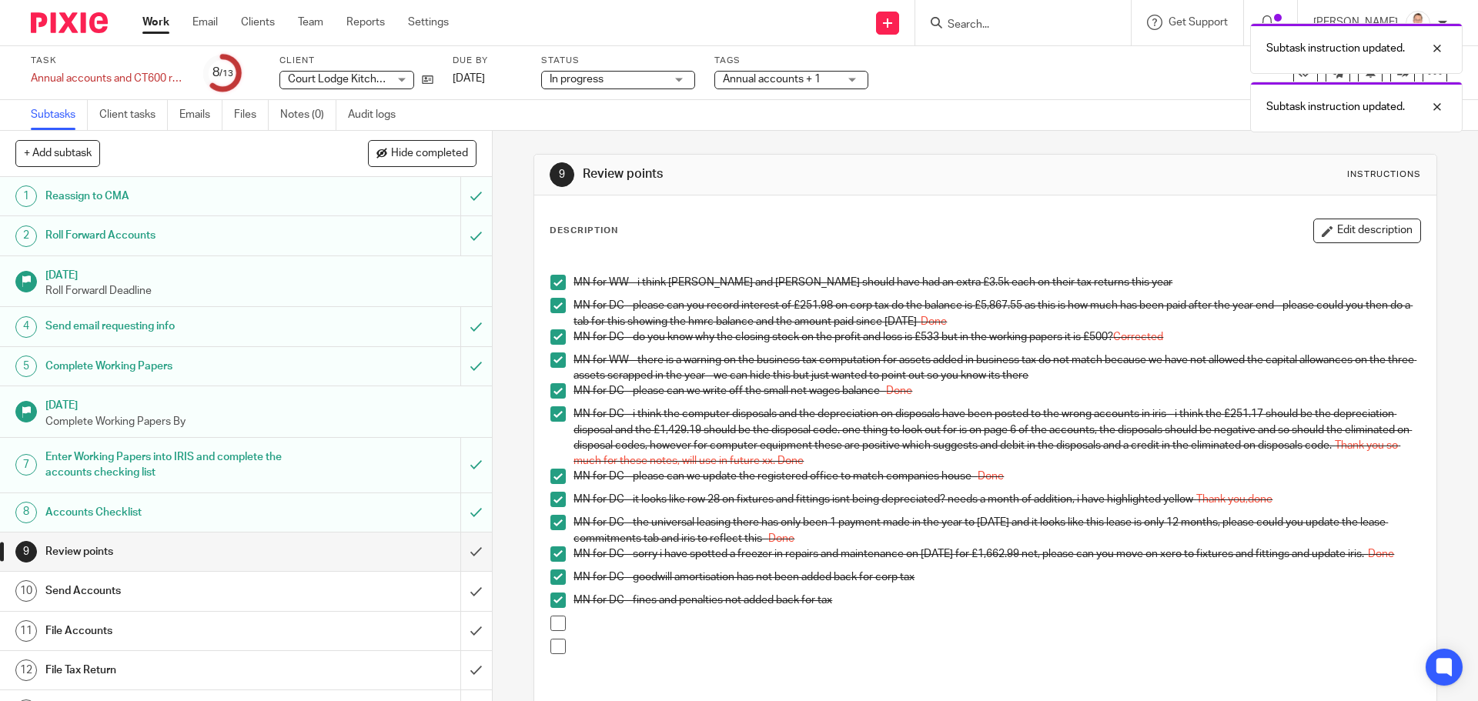
click at [759, 72] on div "Subtask instruction updated. Subtask instruction updated." at bounding box center [1101, 73] width 724 height 117
click at [785, 83] on div "Subtask instruction updated. Subtask instruction updated." at bounding box center [1101, 73] width 724 height 117
click at [823, 83] on span "Annual accounts + 1" at bounding box center [780, 80] width 115 height 16
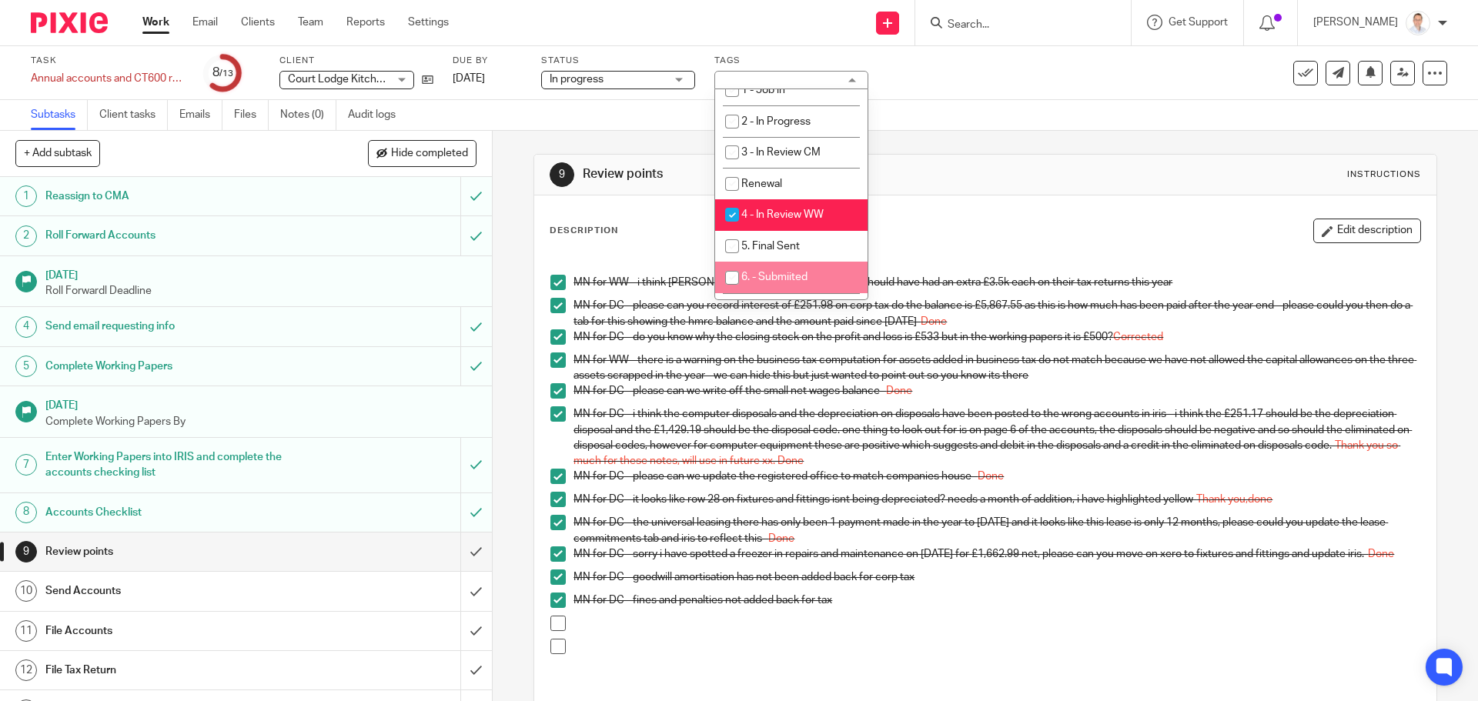
scroll to position [308, 0]
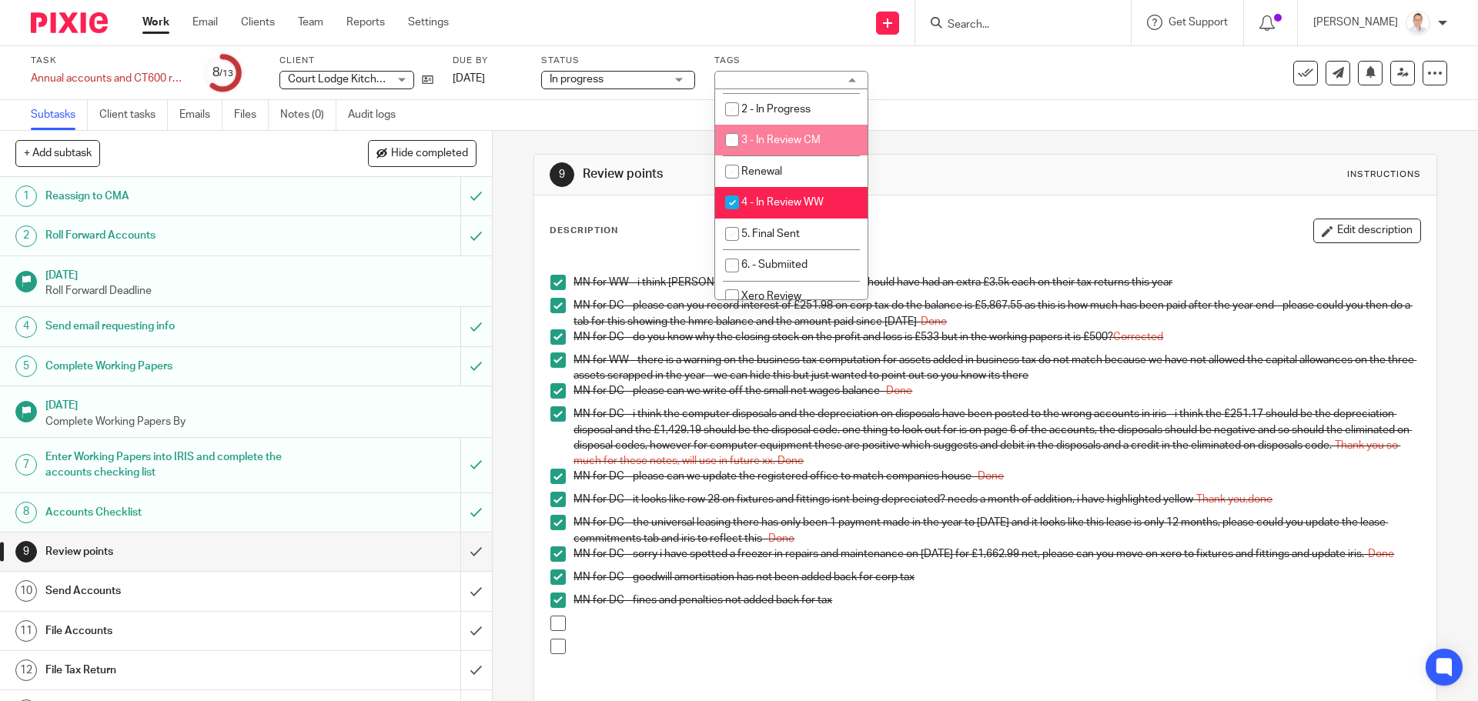
click at [774, 151] on li "3 - In Review CM" at bounding box center [791, 141] width 152 height 32
checkbox input "true"
click at [788, 200] on span "4 - In Review WW" at bounding box center [782, 202] width 82 height 11
checkbox input "false"
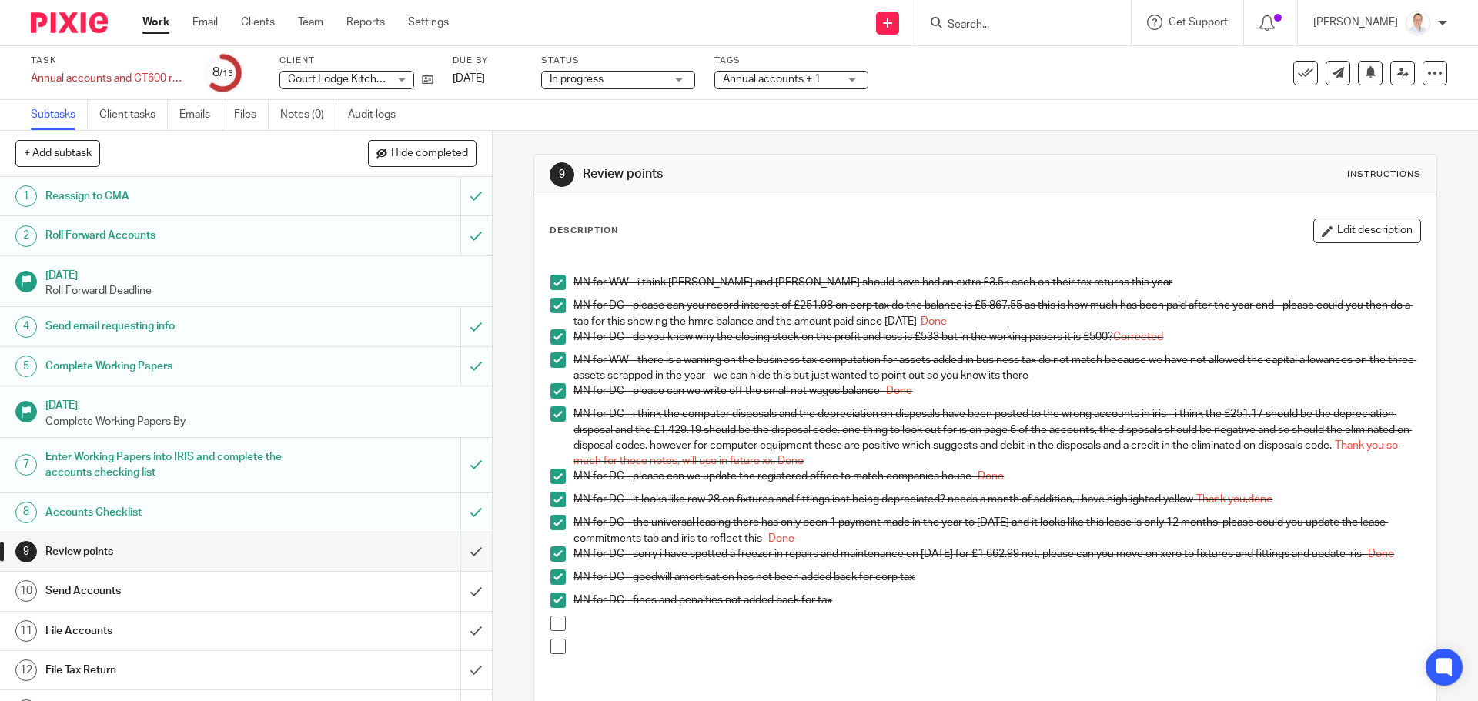
drag, startPoint x: 1013, startPoint y: 182, endPoint x: 1385, endPoint y: 133, distance: 375.7
click at [1031, 182] on div "9 Review points Instructions" at bounding box center [985, 174] width 871 height 25
click at [1390, 75] on link at bounding box center [1402, 73] width 25 height 25
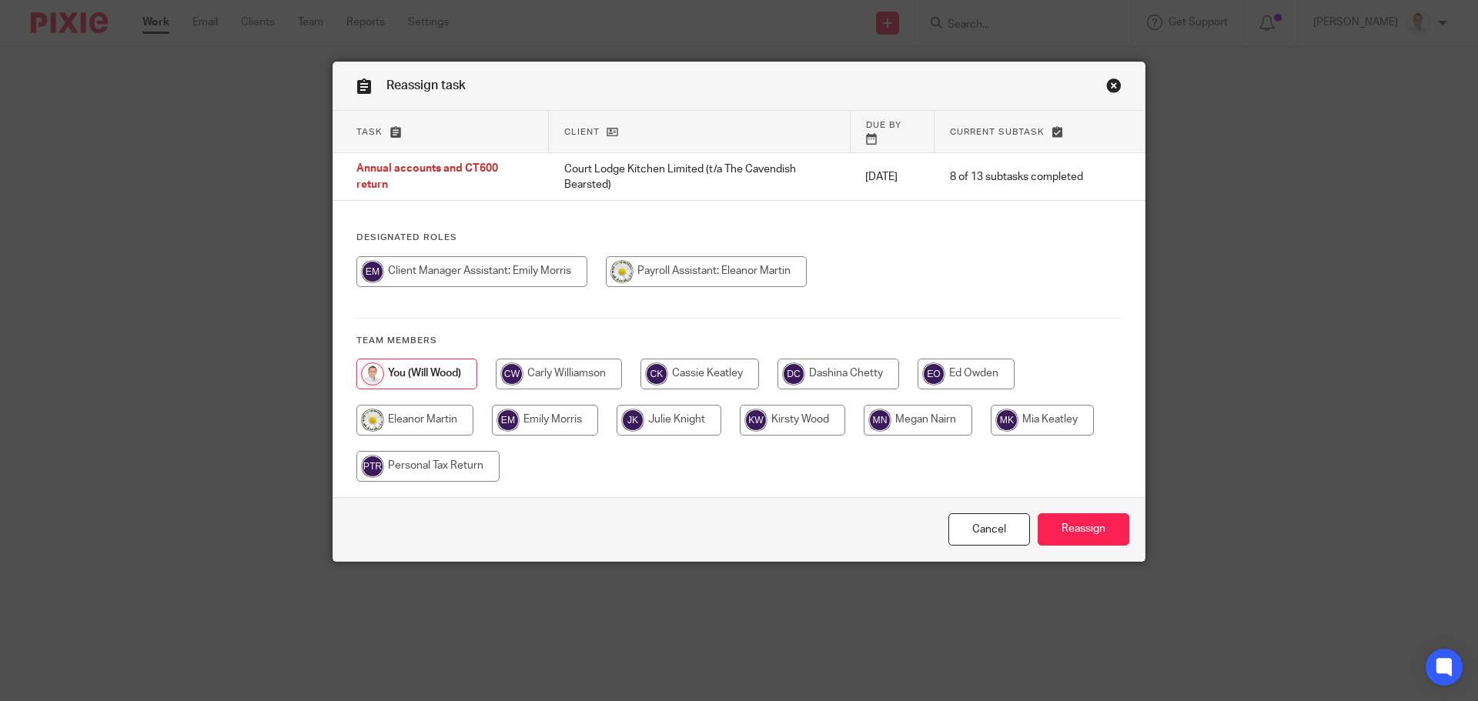
click at [908, 405] on input "radio" at bounding box center [918, 420] width 109 height 31
radio input "true"
click at [1086, 525] on input "Reassign" at bounding box center [1084, 529] width 92 height 33
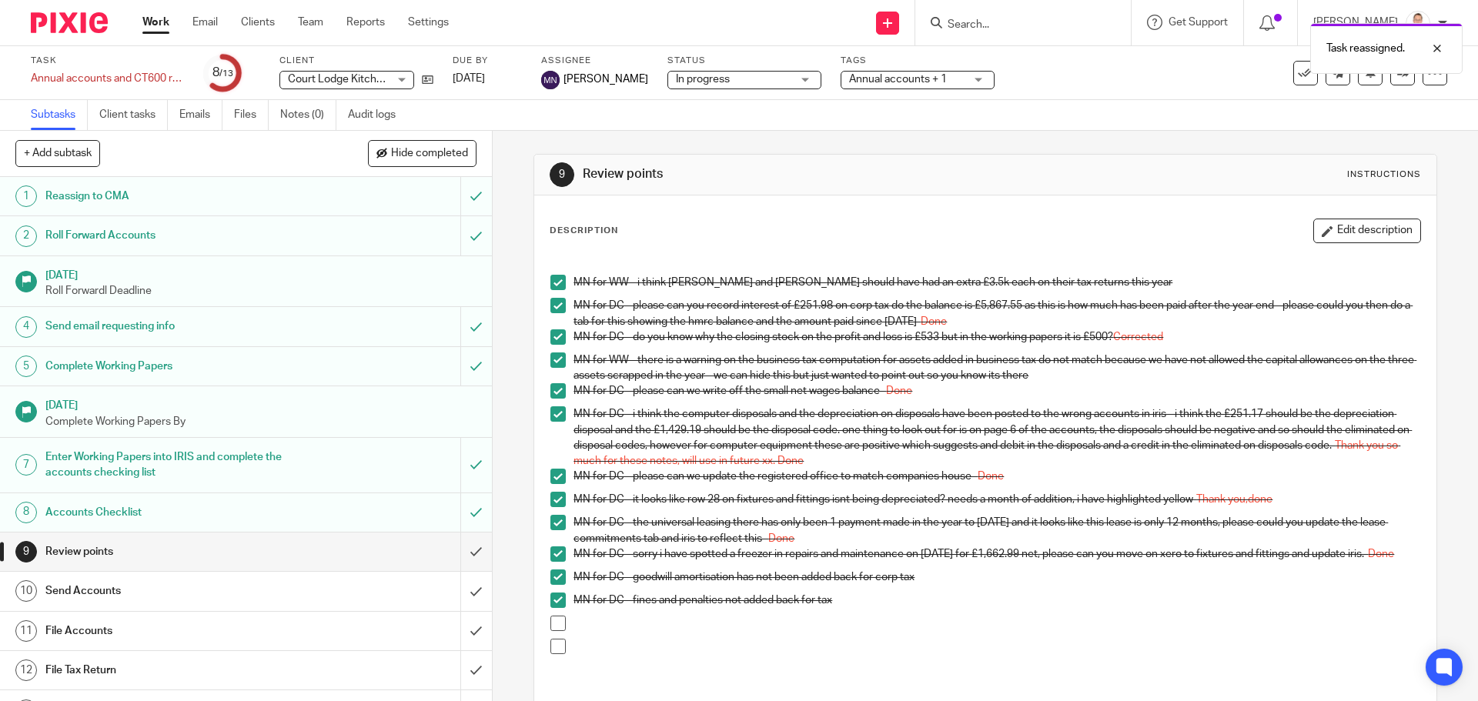
click at [161, 18] on link "Work" at bounding box center [155, 22] width 27 height 15
